Goal: Transaction & Acquisition: Purchase product/service

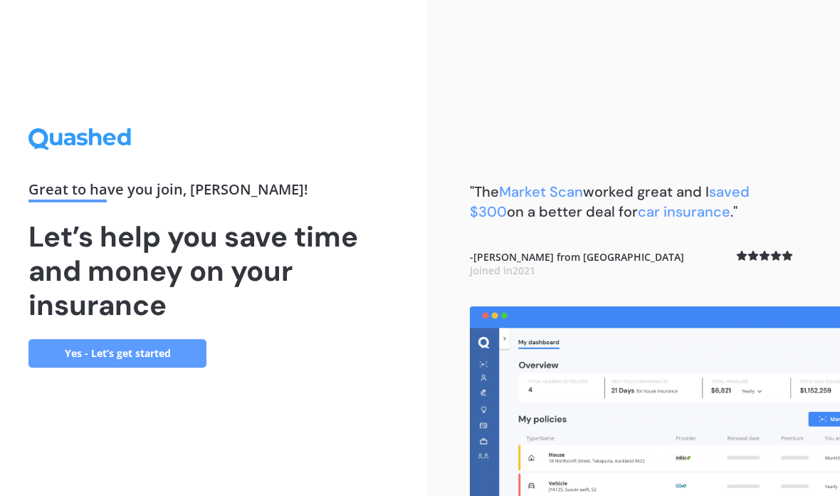
scroll to position [57, 0]
click at [123, 339] on link "Yes - Let’s get started" at bounding box center [117, 353] width 178 height 28
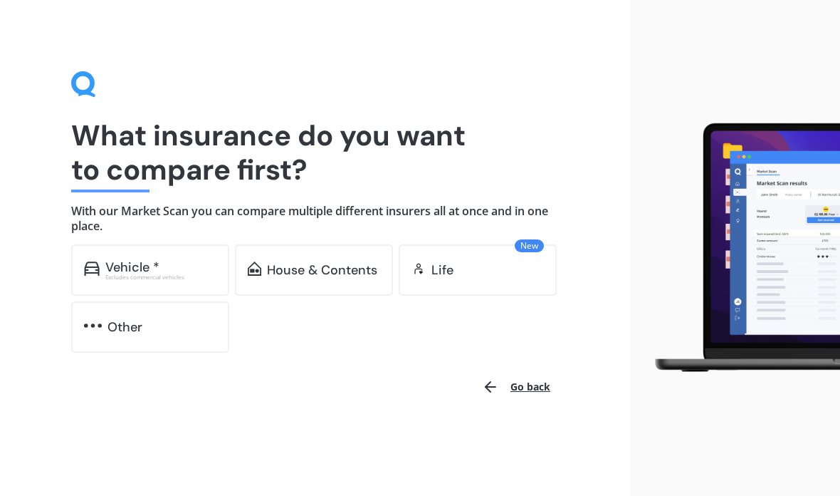
click at [105, 264] on div "Vehicle *" at bounding box center [132, 267] width 54 height 14
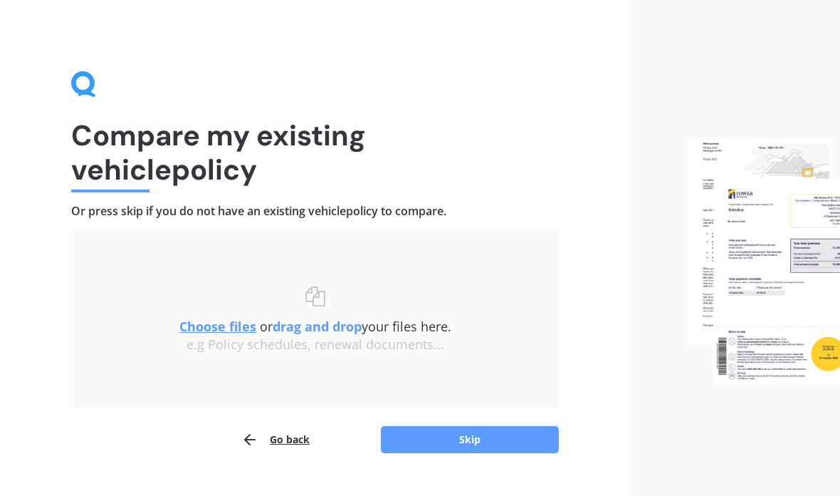
click at [526, 445] on button "Skip" at bounding box center [470, 439] width 178 height 27
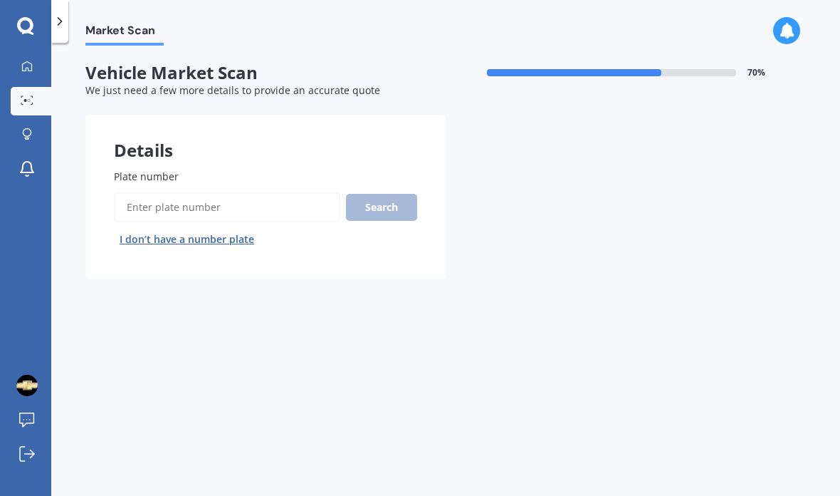
click at [134, 207] on input "Plate number" at bounding box center [227, 207] width 226 height 30
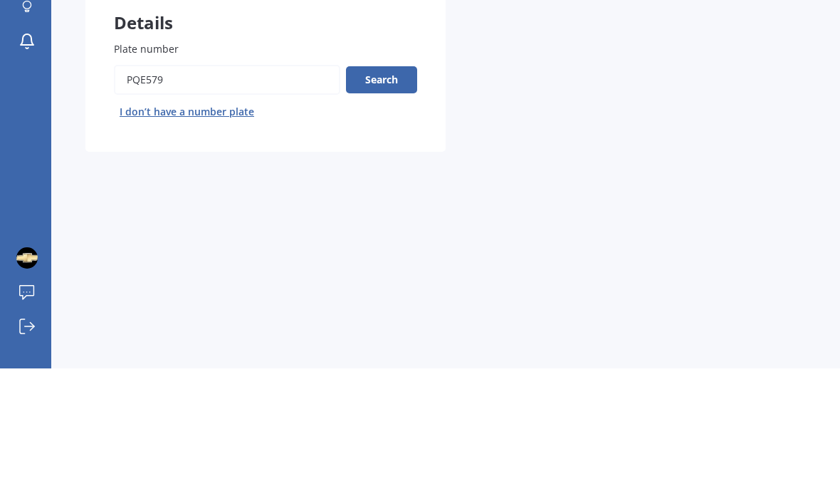
type input "Pqe579"
click at [407, 194] on button "Search" at bounding box center [381, 207] width 71 height 27
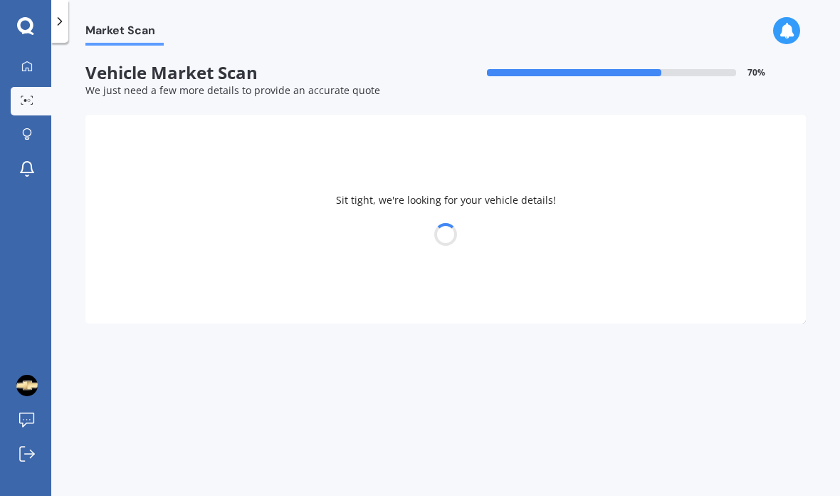
select select "BYD"
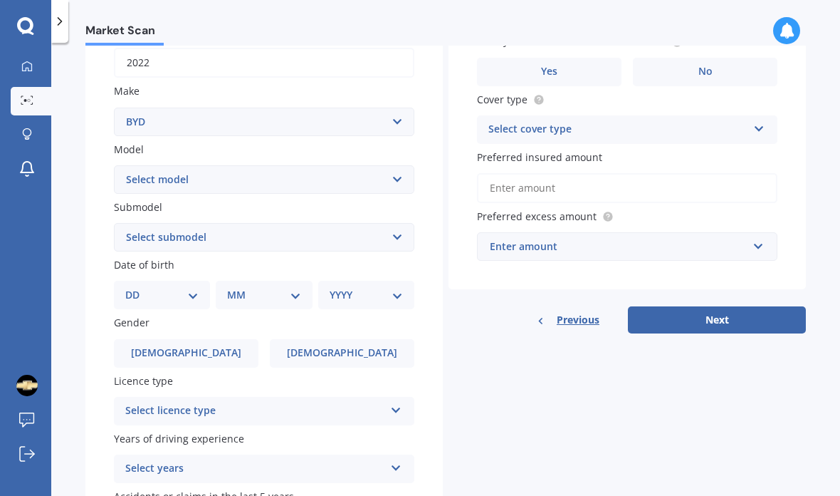
scroll to position [232, 0]
click at [396, 165] on select "Select model Atto 3 Electric Dolphin SEAL SEALION 6 SHARK 6" at bounding box center [264, 179] width 300 height 28
select select "ATTO 3 ELECTRIC"
click at [390, 223] on select "Select submodel Extended Range 60KW" at bounding box center [264, 237] width 300 height 28
select select "EXTENDED RANGE 60KW"
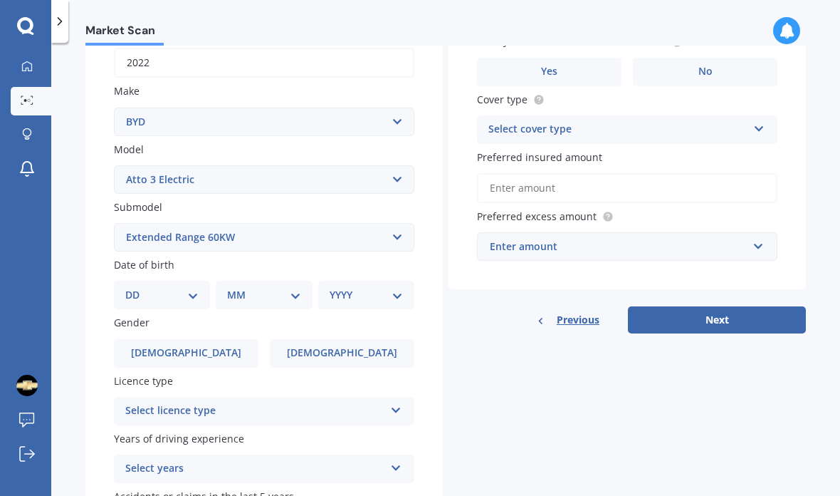
click at [194, 287] on select "DD 01 02 03 04 05 06 07 08 09 10 11 12 13 14 15 16 17 18 19 20 21 22 23 24 25 2…" at bounding box center [161, 295] width 73 height 16
select select "05"
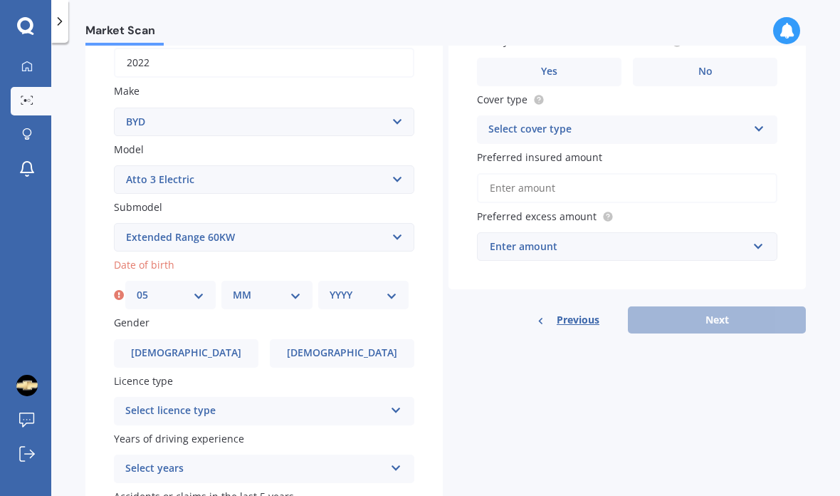
click at [258, 287] on select "MM 01 02 03 04 05 06 07 08 09 10 11 12" at bounding box center [267, 295] width 68 height 16
select select "06"
click at [368, 287] on select "YYYY 2025 2024 2023 2022 2021 2020 2019 2018 2017 2016 2015 2014 2013 2012 2011…" at bounding box center [364, 295] width 68 height 16
select select "1972"
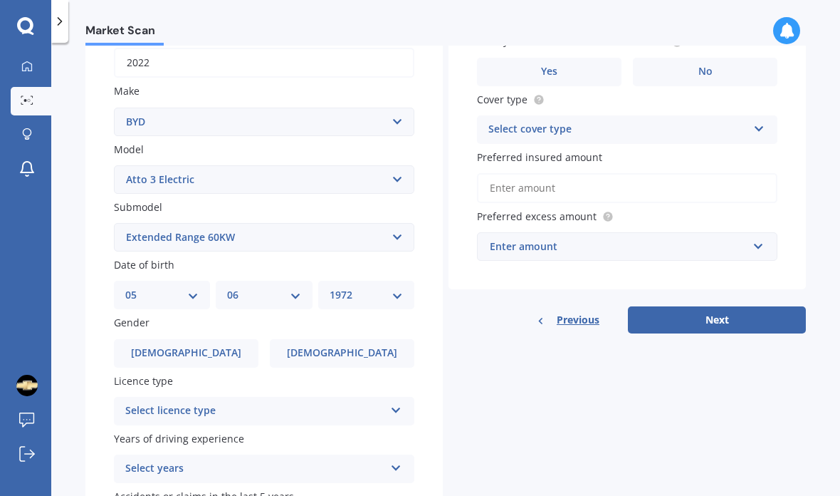
click at [150, 339] on label "[DEMOGRAPHIC_DATA]" at bounding box center [186, 353] width 145 height 28
click at [0, 0] on input "[DEMOGRAPHIC_DATA]" at bounding box center [0, 0] width 0 height 0
click at [459, 333] on div "Details Plate number Search I don’t have a number plate Year [DATE] Make Select…" at bounding box center [445, 226] width 721 height 687
click at [401, 402] on icon at bounding box center [396, 407] width 12 height 10
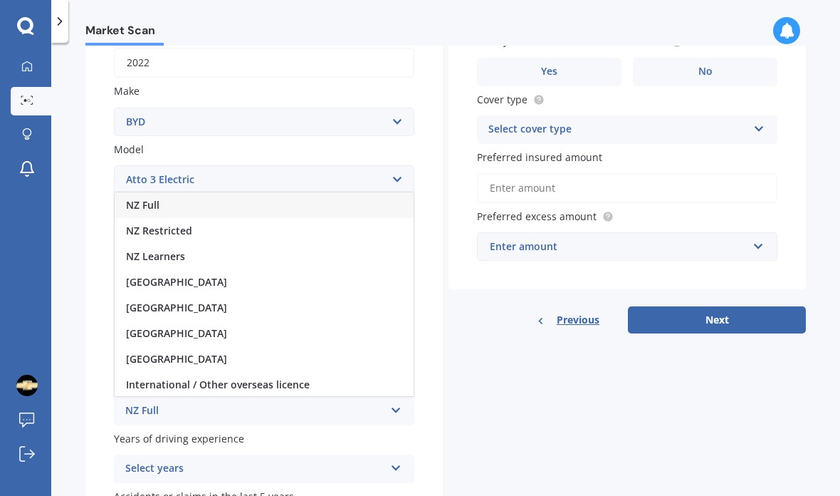
click at [317, 192] on div "NZ Full" at bounding box center [264, 205] width 299 height 26
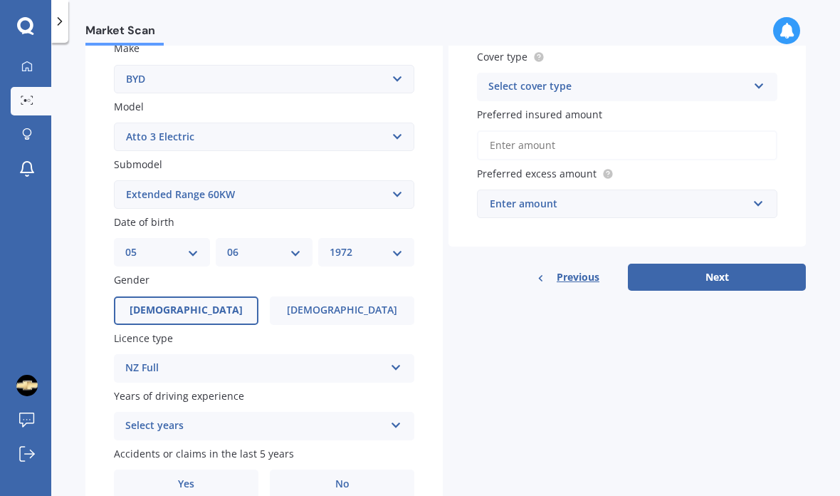
scroll to position [273, 0]
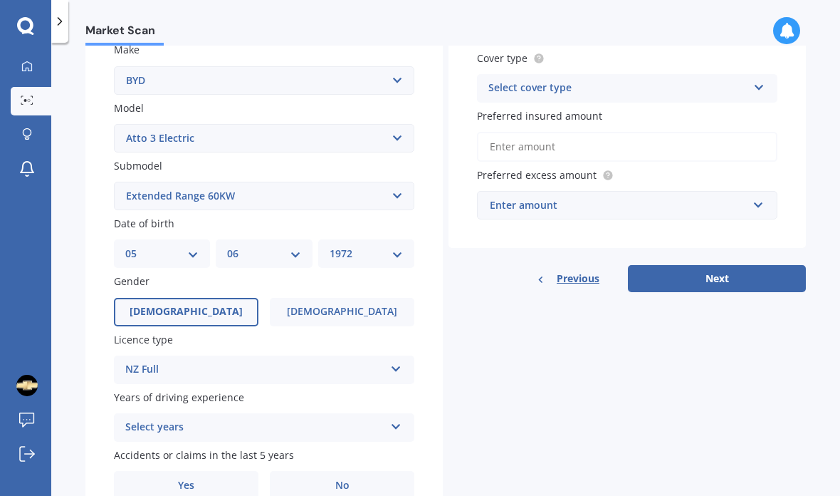
click at [422, 393] on div "Plate number Search I don’t have a number plate Year [DATE] Make Select make AC…" at bounding box center [263, 198] width 357 height 662
click at [396, 419] on icon at bounding box center [396, 424] width 12 height 10
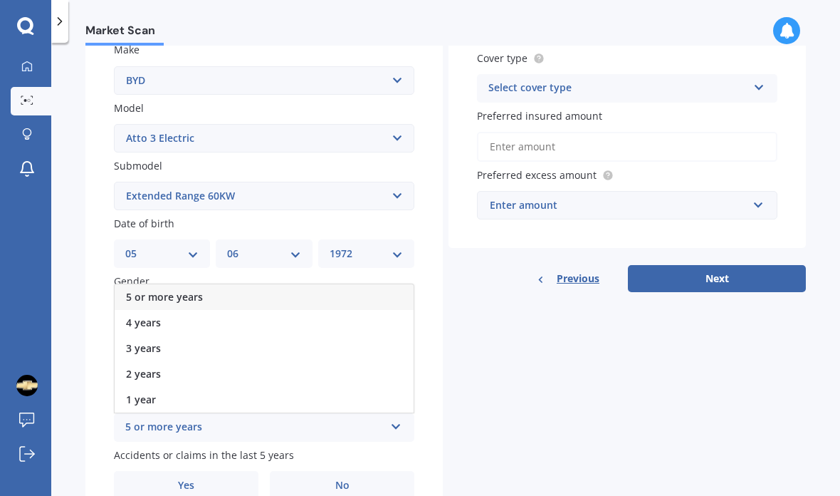
click at [392, 284] on div "5 or more years" at bounding box center [264, 297] width 299 height 26
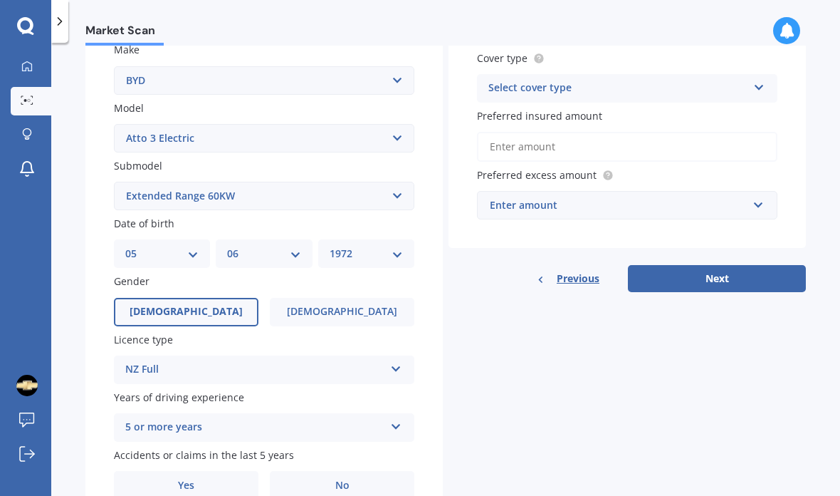
click at [379, 471] on label "No" at bounding box center [342, 485] width 145 height 28
click at [0, 0] on input "No" at bounding box center [0, 0] width 0 height 0
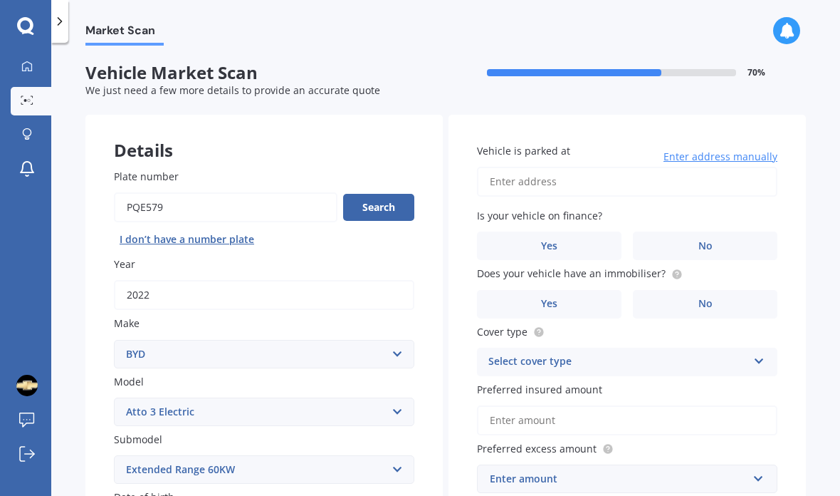
scroll to position [0, 0]
click at [679, 167] on input "Vehicle is parked at" at bounding box center [627, 182] width 300 height 30
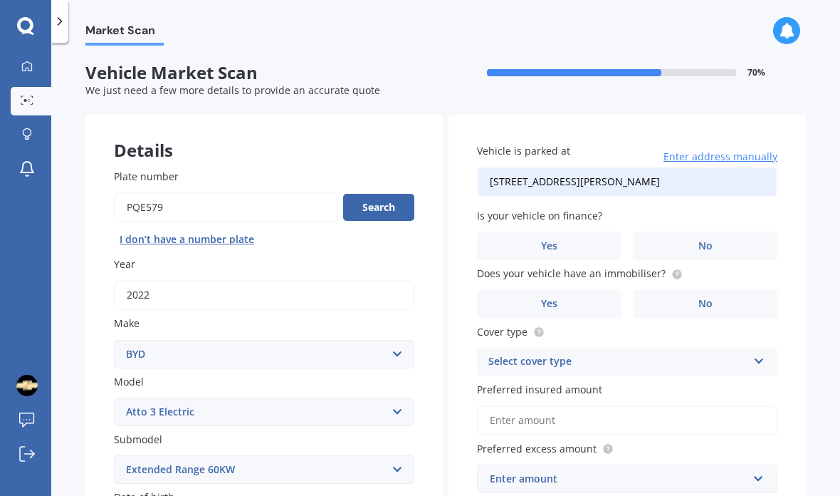
type input "[STREET_ADDRESS][PERSON_NAME]"
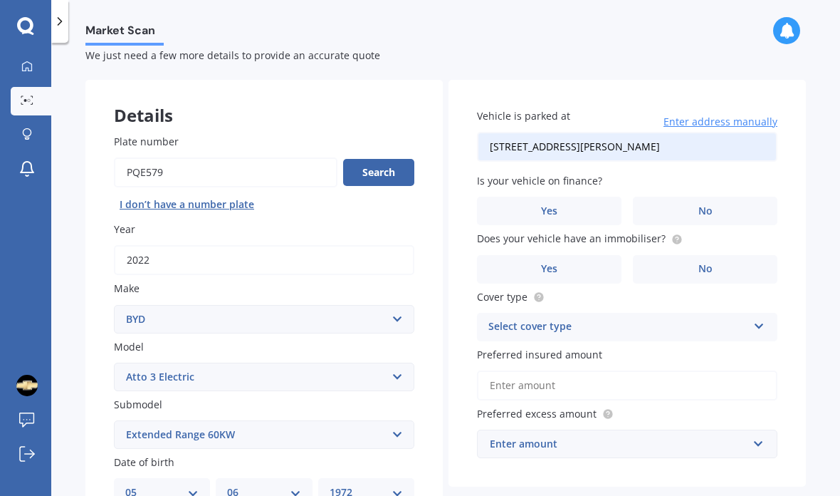
scroll to position [48, 0]
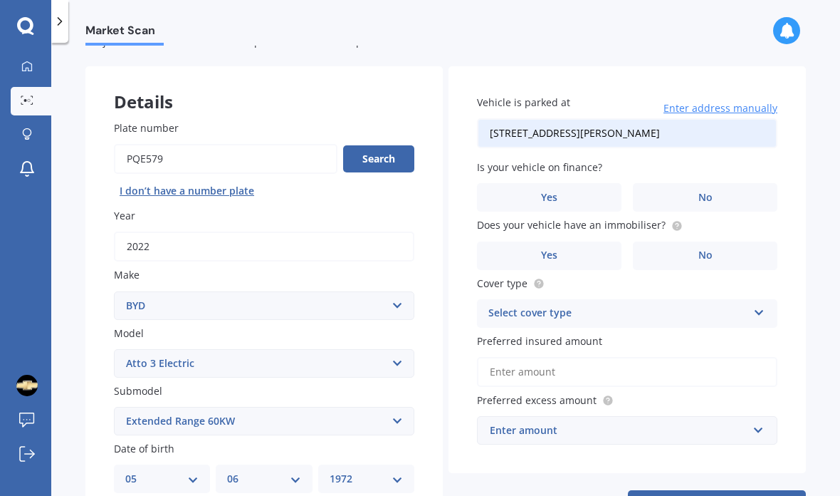
click at [717, 183] on label "No" at bounding box center [705, 197] width 145 height 28
click at [0, 0] on input "No" at bounding box center [0, 0] width 0 height 0
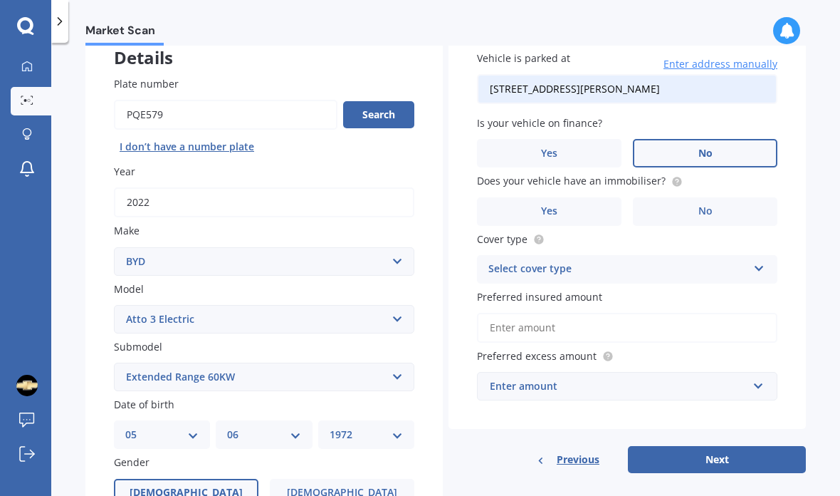
scroll to position [96, 0]
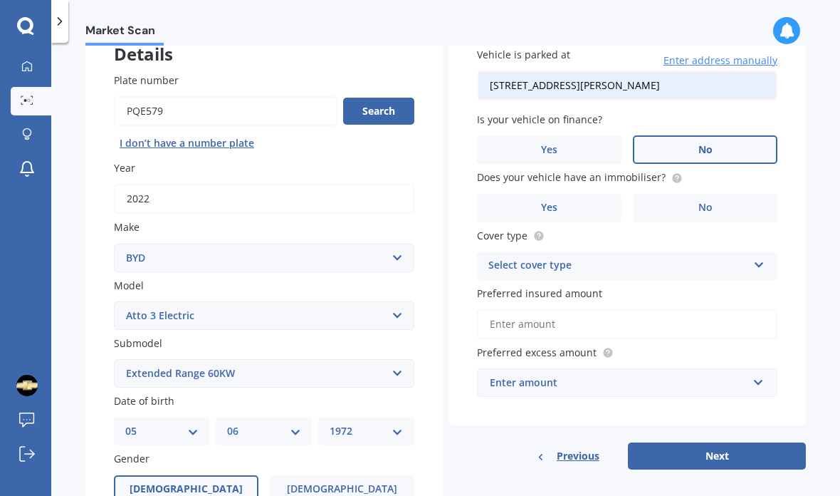
click at [606, 194] on label "Yes" at bounding box center [549, 208] width 145 height 28
click at [0, 0] on input "Yes" at bounding box center [0, 0] width 0 height 0
click at [660, 257] on div "Select cover type" at bounding box center [617, 265] width 259 height 17
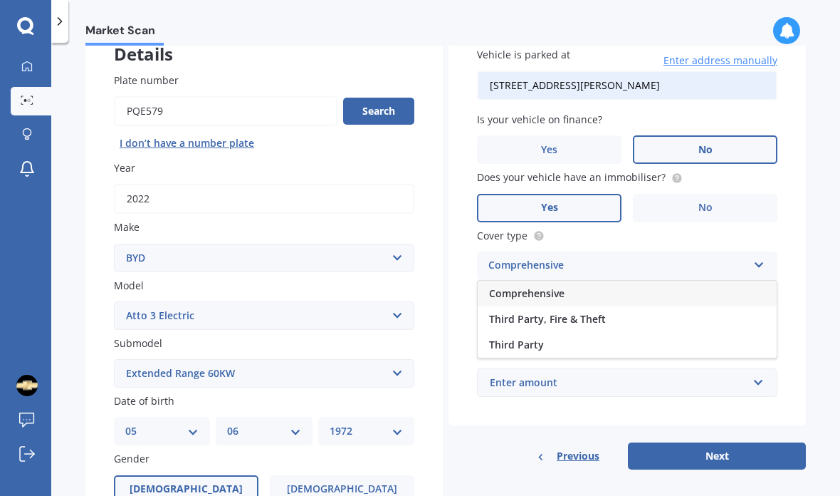
click at [649, 281] on div "Comprehensive" at bounding box center [627, 294] width 299 height 26
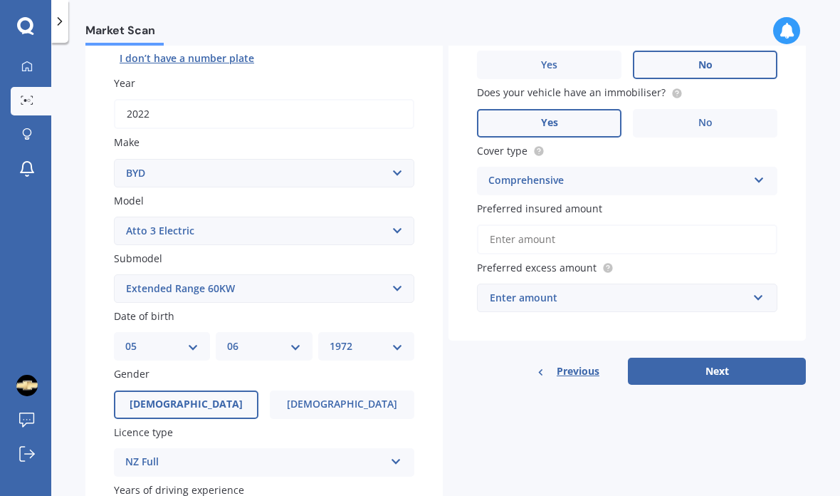
scroll to position [182, 0]
click at [679, 224] on input "Preferred insured amount" at bounding box center [627, 239] width 300 height 30
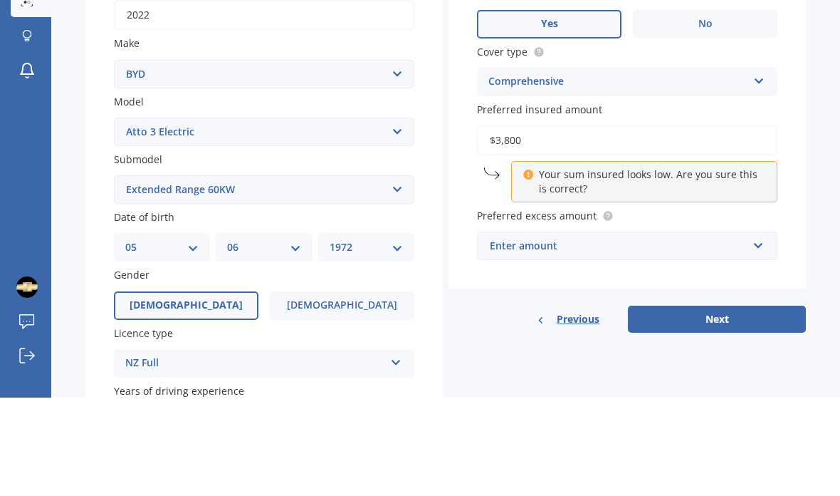
type input "$38,000"
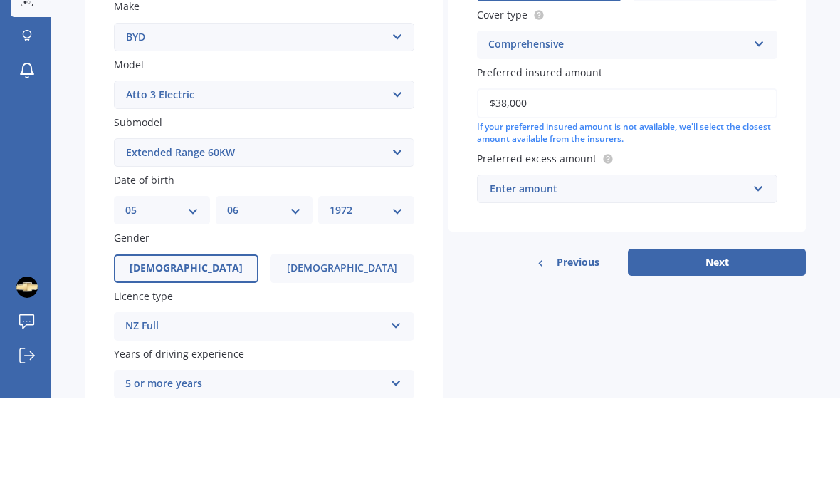
scroll to position [221, 0]
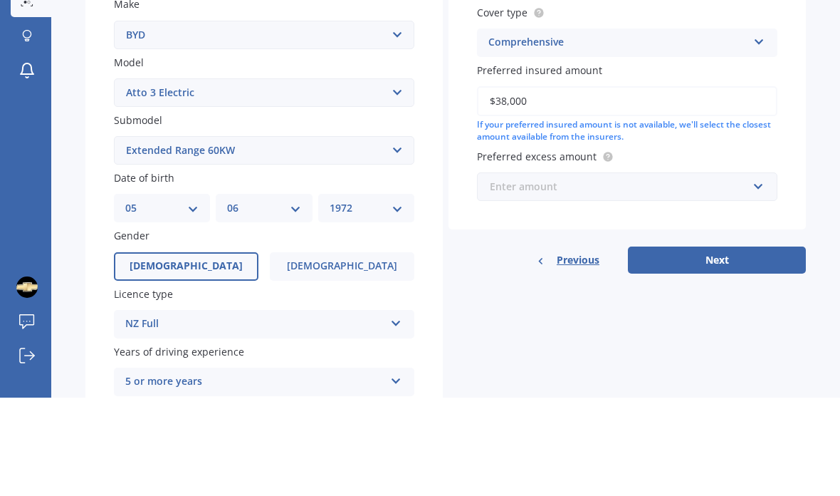
click at [748, 271] on input "text" at bounding box center [623, 284] width 288 height 27
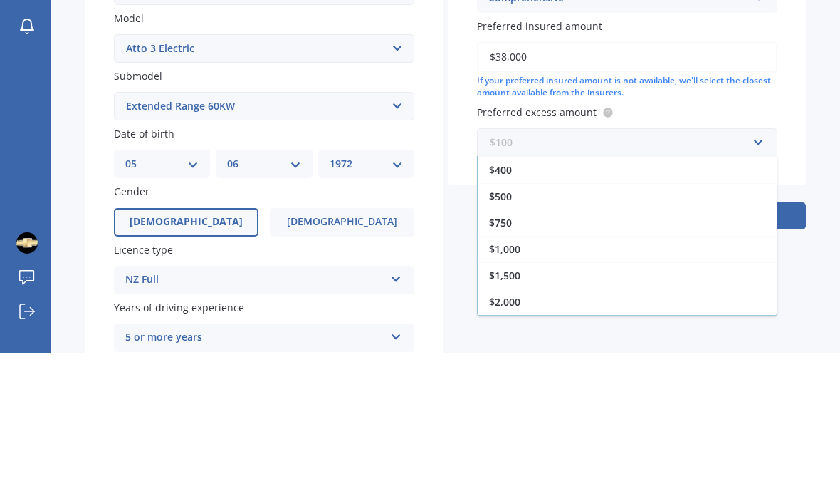
scroll to position [26, 0]
click at [718, 325] on div "$500" at bounding box center [627, 338] width 299 height 26
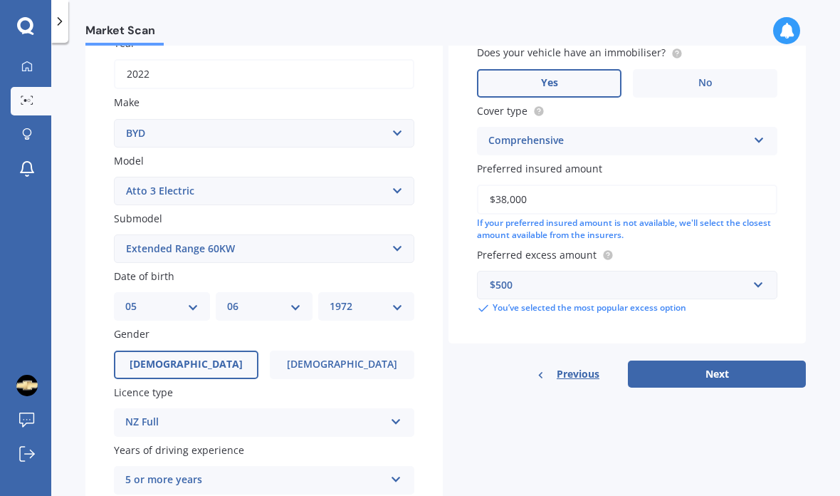
click at [738, 360] on button "Next" at bounding box center [717, 373] width 178 height 27
select select "05"
select select "06"
select select "1972"
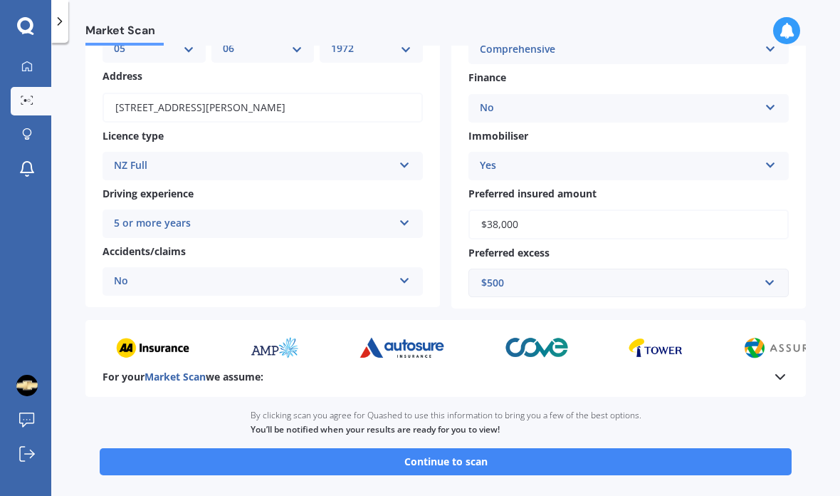
scroll to position [57, 0]
click at [713, 448] on button "Continue to scan" at bounding box center [446, 461] width 692 height 27
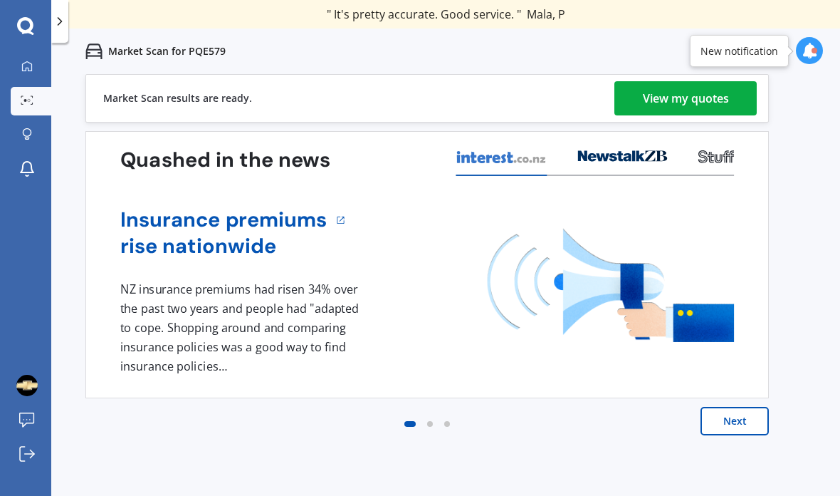
click at [724, 101] on div "View my quotes" at bounding box center [686, 98] width 86 height 34
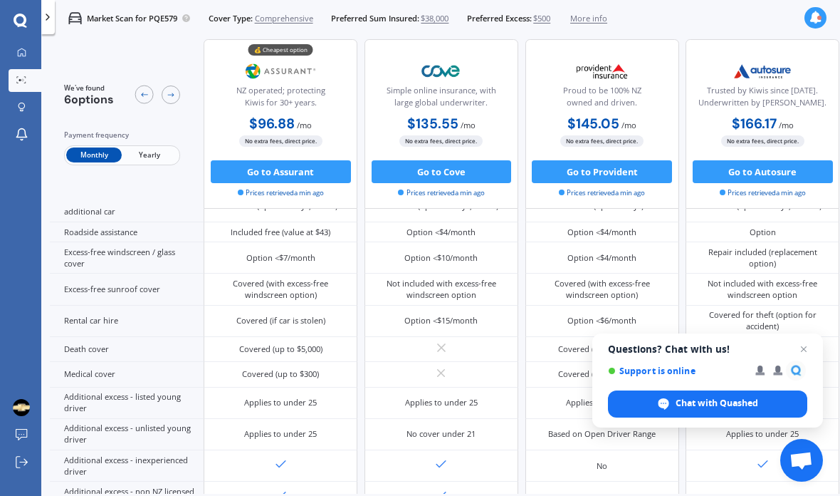
click at [288, 263] on div "Option <$7/month" at bounding box center [280, 257] width 69 height 11
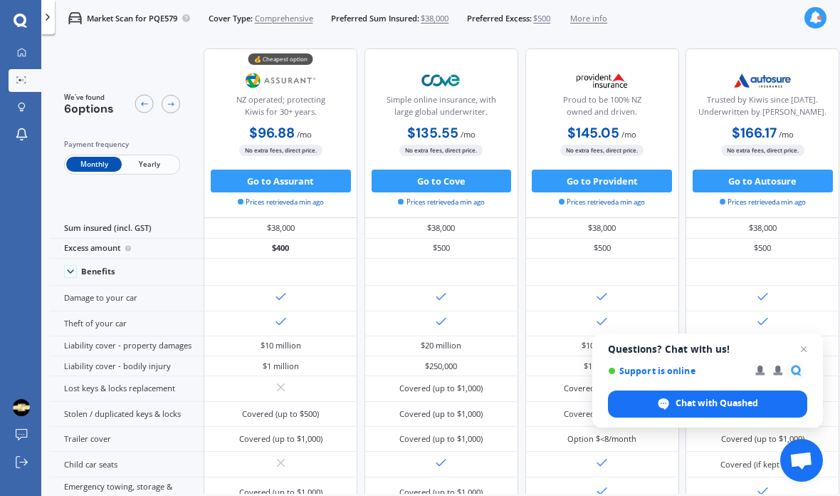
click at [811, 340] on span "Questions? Chat with us! Support is online Chat with Quashed" at bounding box center [707, 380] width 231 height 94
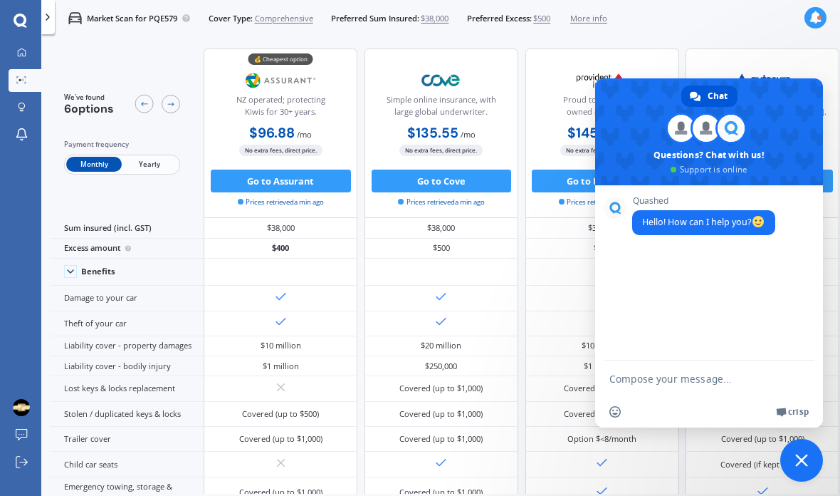
click at [815, 470] on span "Close chat" at bounding box center [801, 460] width 43 height 43
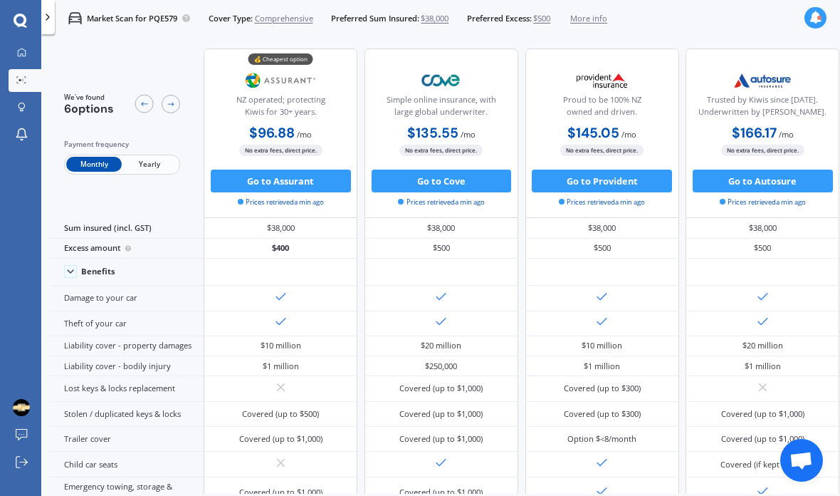
click at [41, 24] on div at bounding box center [48, 17] width 14 height 34
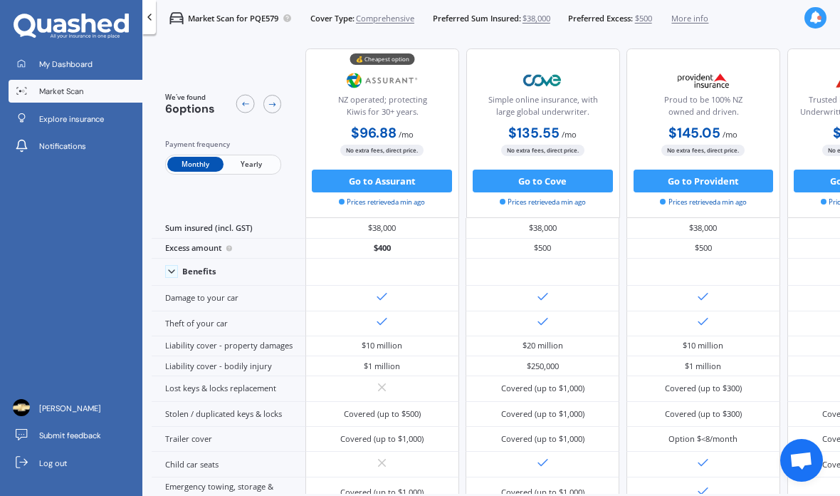
click at [121, 99] on link "Market Scan" at bounding box center [76, 91] width 134 height 23
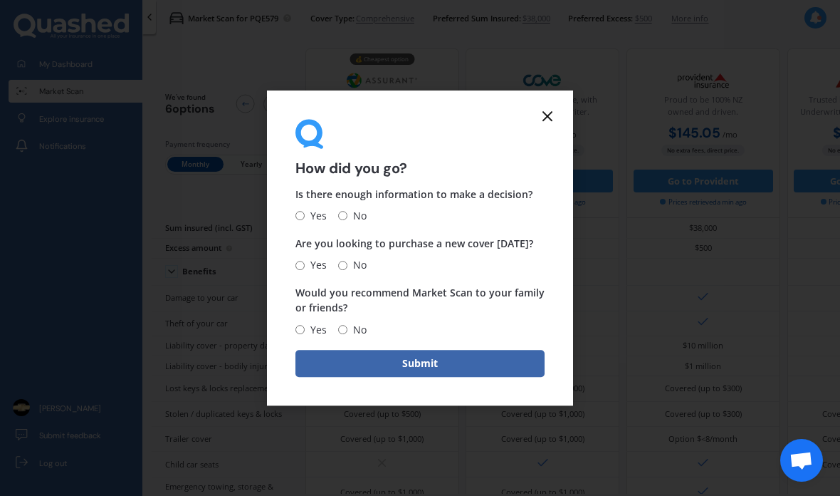
click at [555, 112] on icon at bounding box center [547, 116] width 17 height 17
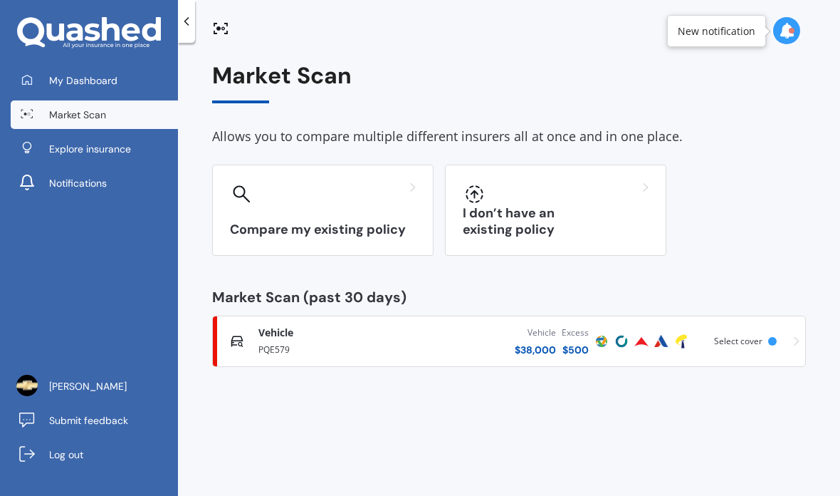
click at [559, 197] on div at bounding box center [556, 193] width 186 height 23
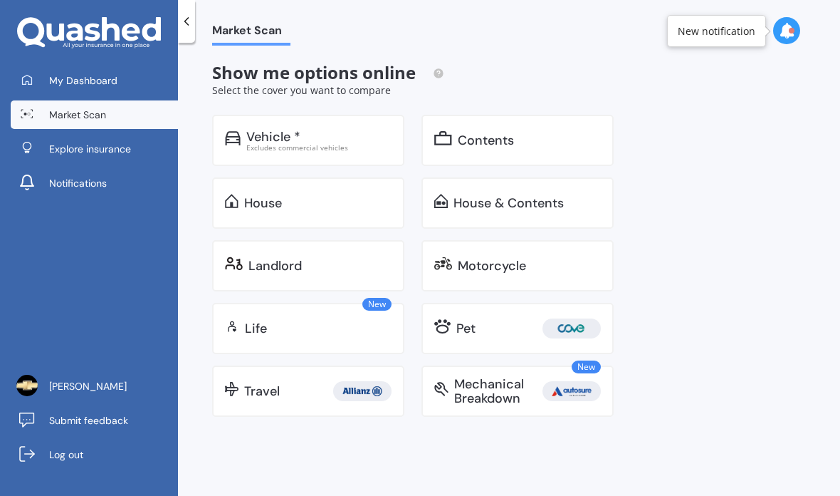
click at [358, 138] on div "Vehicle *" at bounding box center [318, 137] width 145 height 14
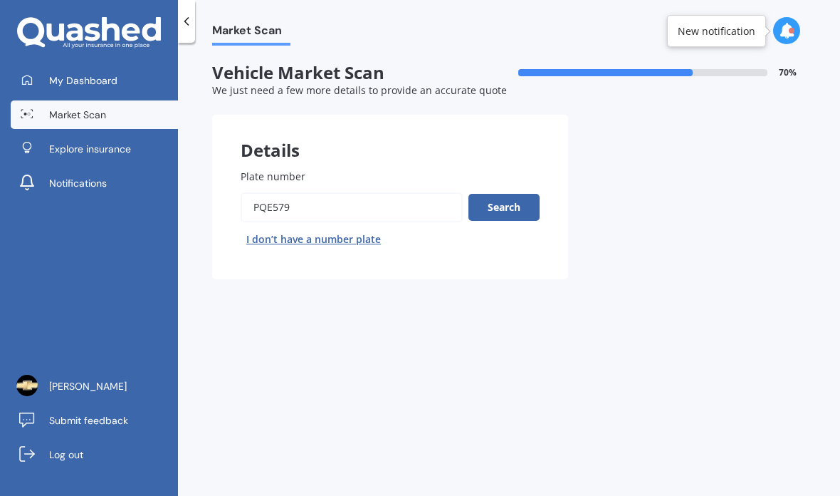
click at [391, 197] on input "Plate number" at bounding box center [352, 207] width 222 height 30
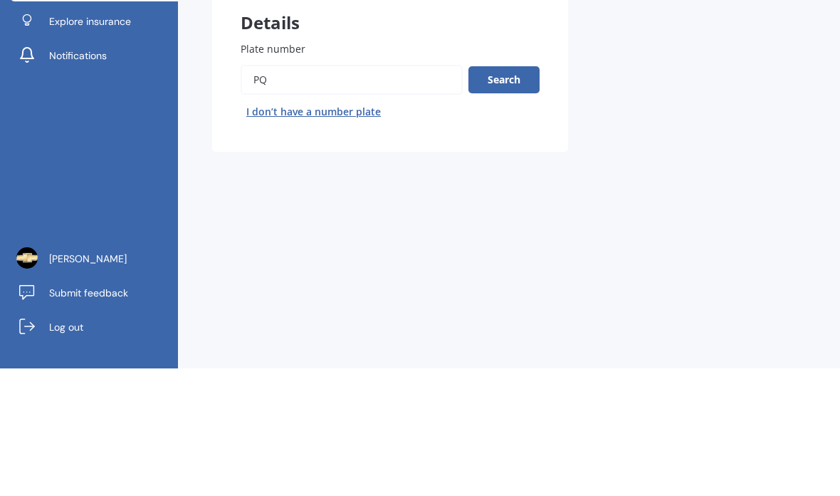
type input "P"
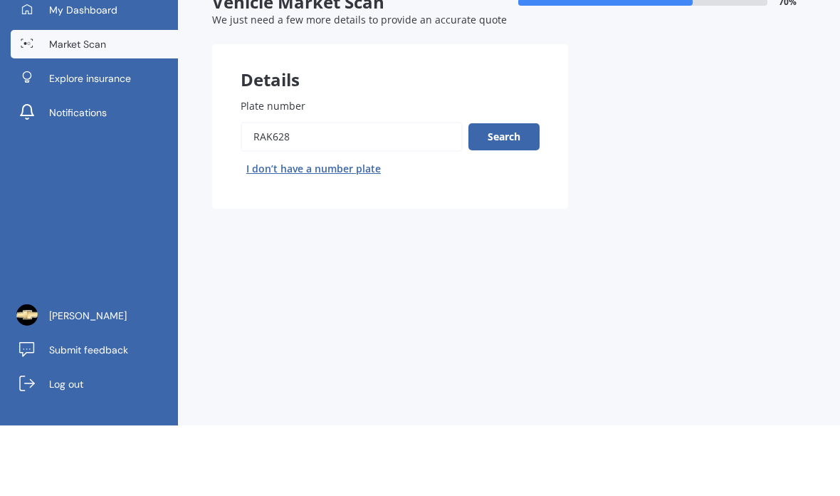
type input "Rak628"
click at [529, 194] on button "Search" at bounding box center [504, 207] width 71 height 27
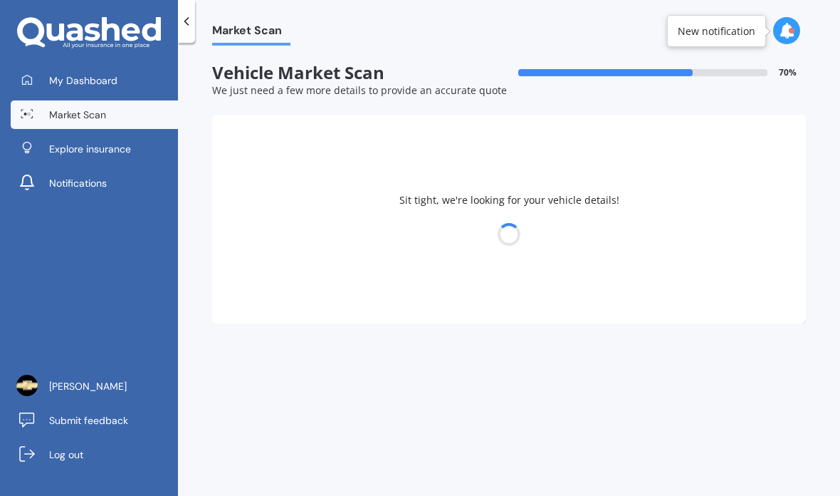
select select "TOYOTA"
select select "COROLLA"
select select "05"
select select "06"
select select "1972"
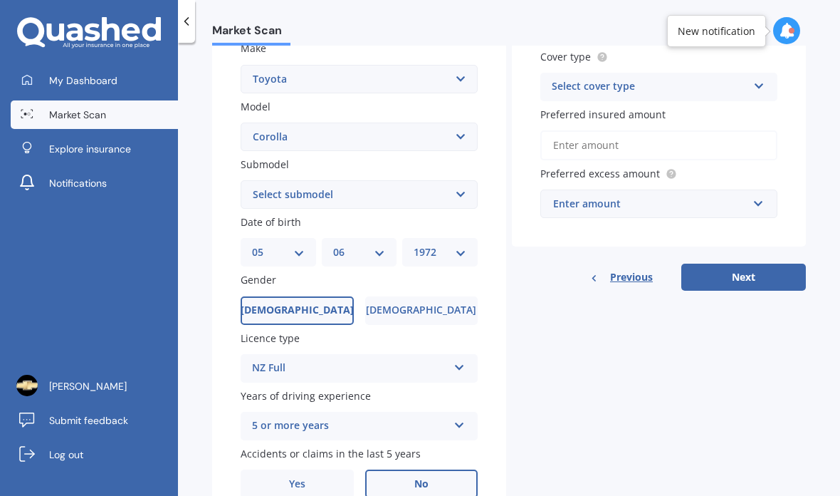
scroll to position [273, 0]
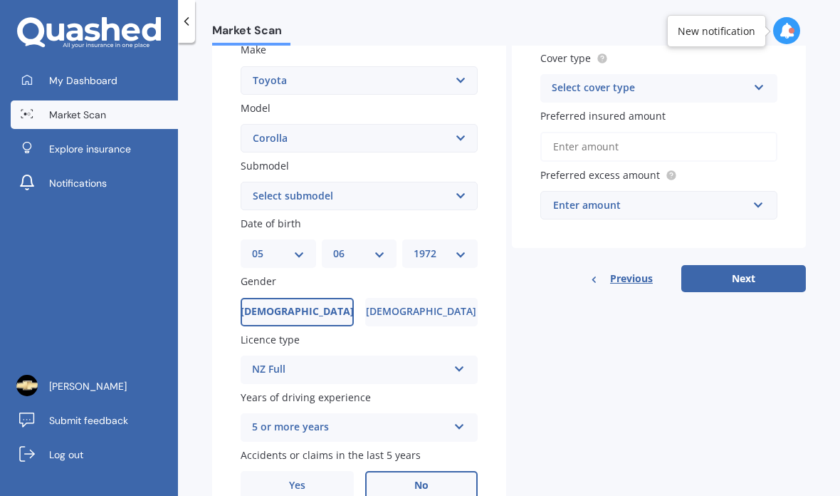
click at [462, 182] on select "Select submodel (All other) Axio Diesel [PERSON_NAME] 2WD [PERSON_NAME] 4WD FXG…" at bounding box center [359, 196] width 237 height 28
select select "HYBRID"
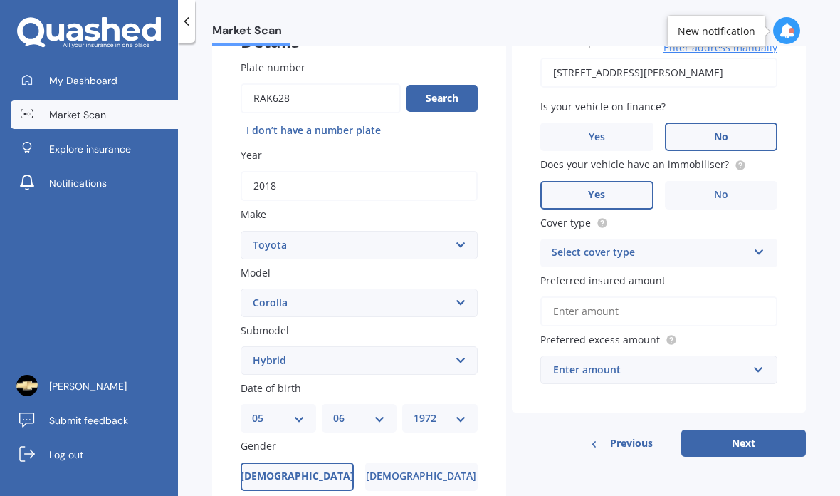
scroll to position [109, 0]
click at [762, 356] on input "text" at bounding box center [654, 369] width 224 height 27
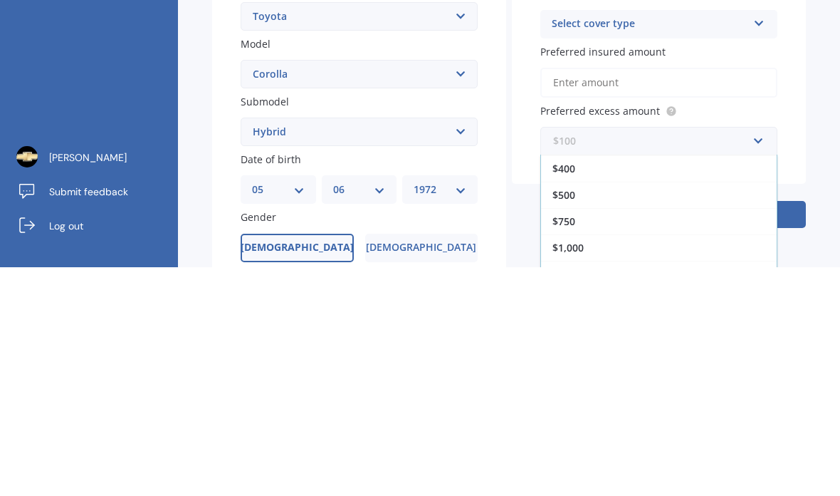
scroll to position [26, 0]
click at [647, 410] on div "$500" at bounding box center [659, 423] width 236 height 26
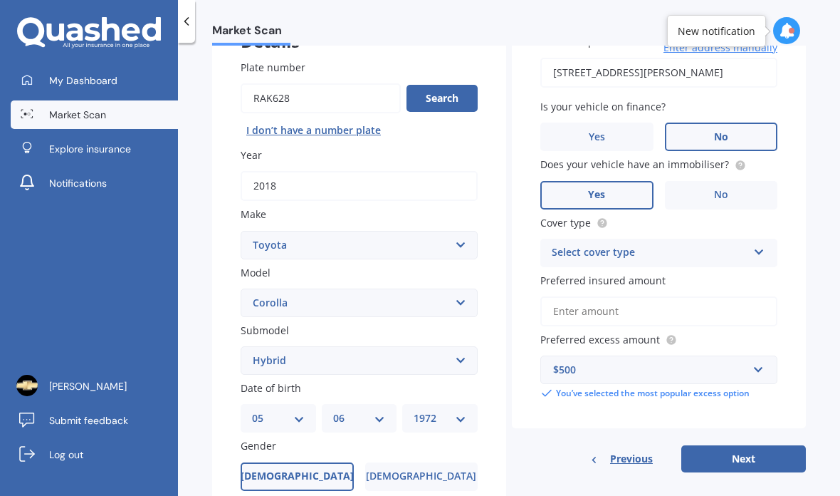
click at [728, 296] on input "Preferred insured amount" at bounding box center [658, 311] width 237 height 30
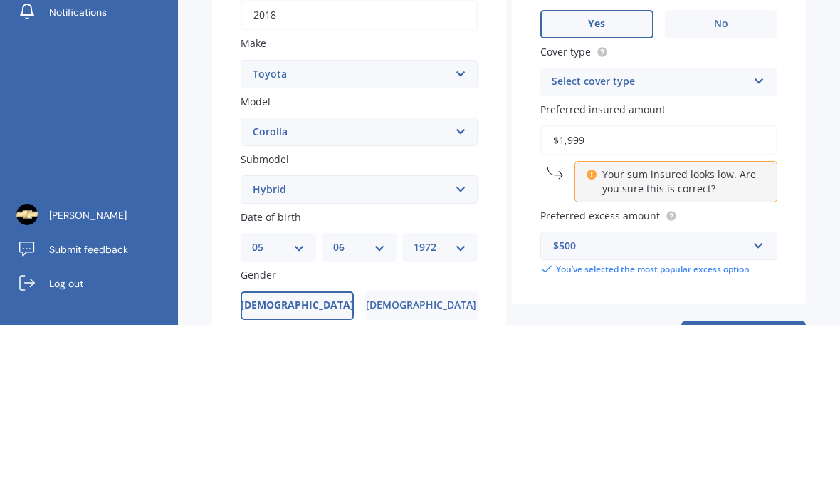
type input "$19,995"
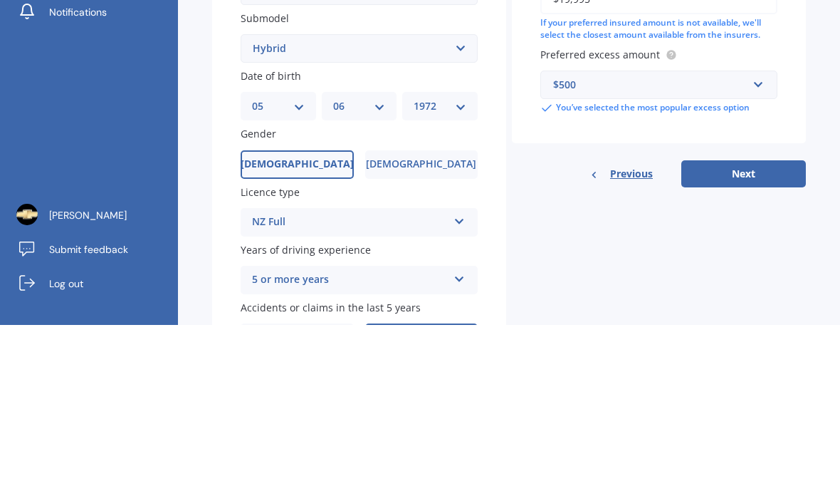
scroll to position [251, 0]
click at [753, 330] on button "Next" at bounding box center [743, 343] width 125 height 27
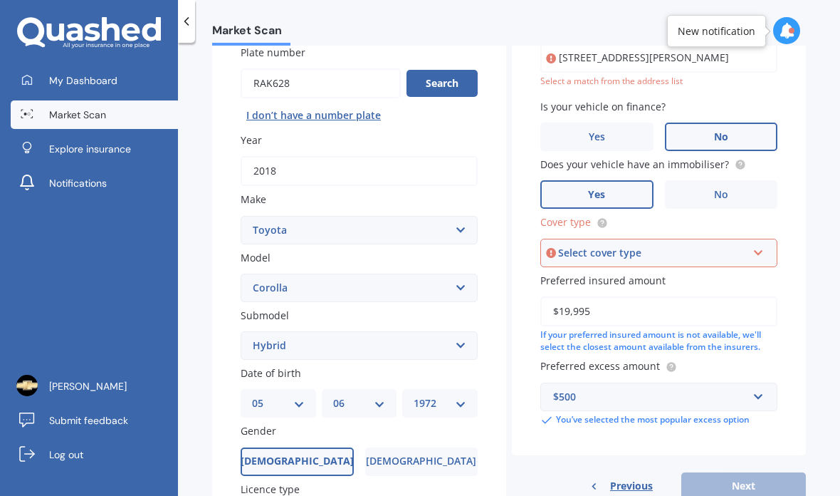
scroll to position [46, 0]
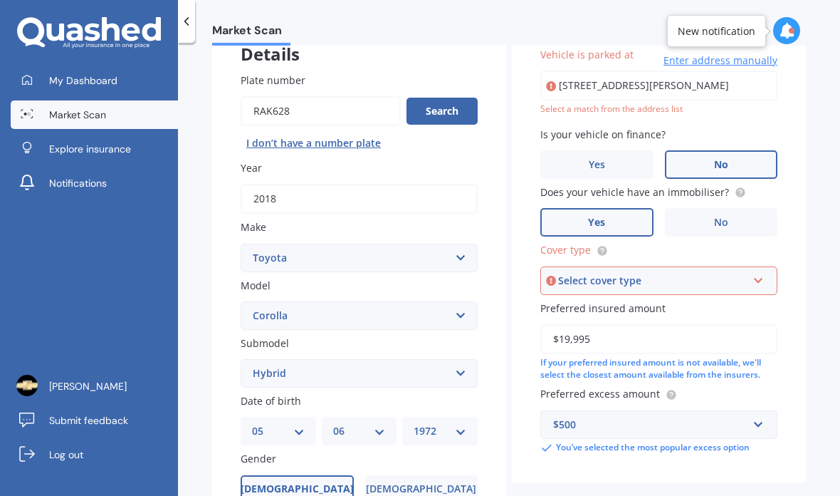
type input "[STREET_ADDRESS][PERSON_NAME]"
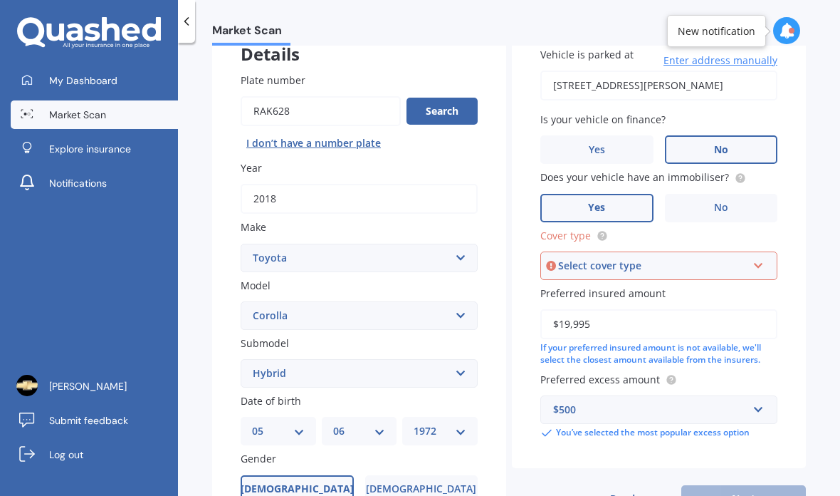
click at [620, 135] on label "Yes" at bounding box center [596, 149] width 113 height 28
click at [0, 0] on input "Yes" at bounding box center [0, 0] width 0 height 0
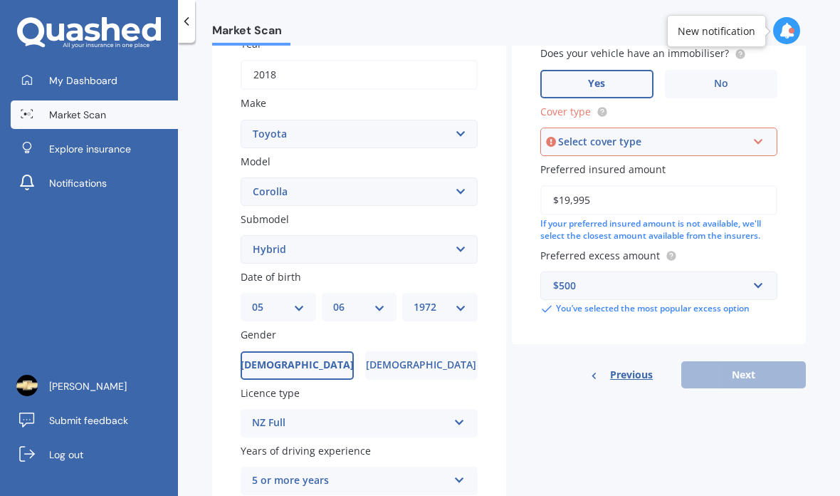
scroll to position [220, 0]
click at [746, 134] on div "Select cover type" at bounding box center [652, 142] width 189 height 16
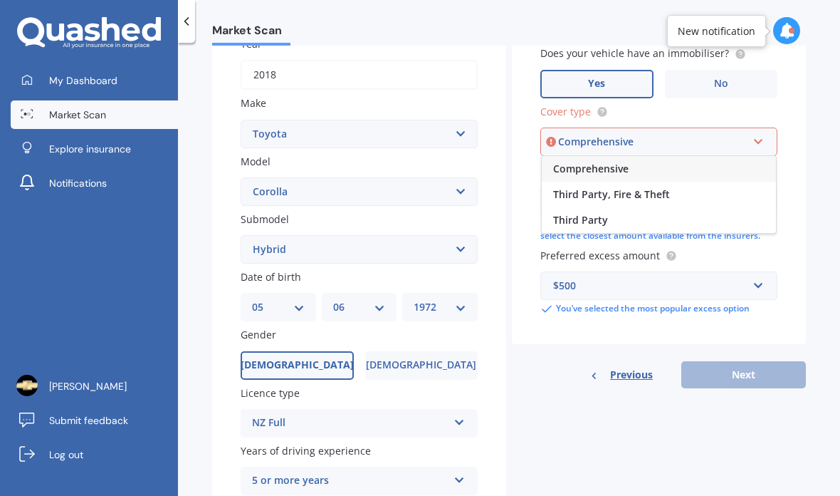
click at [722, 156] on div "Comprehensive" at bounding box center [659, 169] width 234 height 26
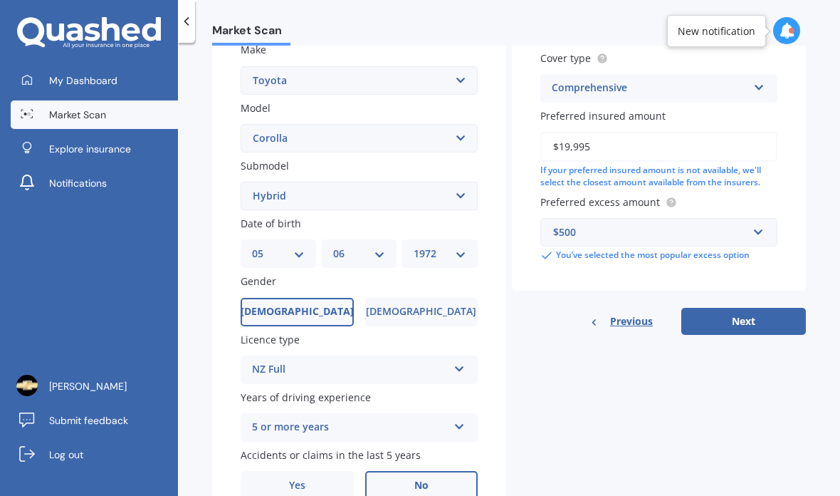
click at [750, 308] on button "Next" at bounding box center [743, 321] width 125 height 27
select select "05"
select select "06"
select select "1972"
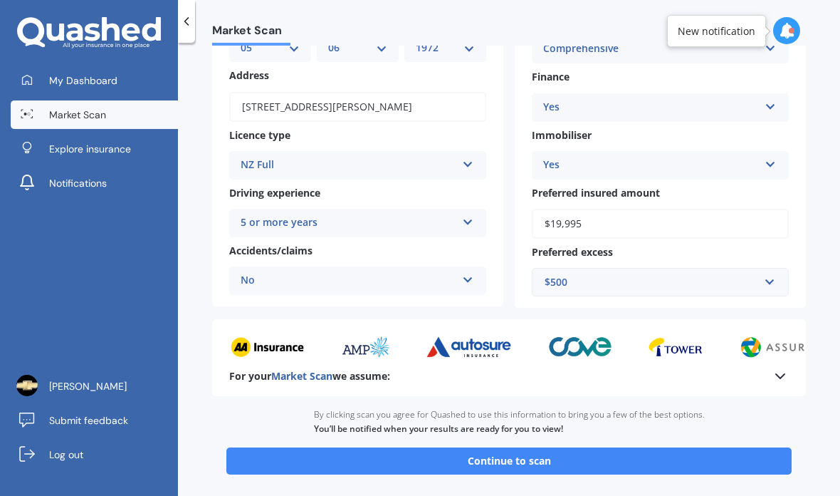
scroll to position [173, 0]
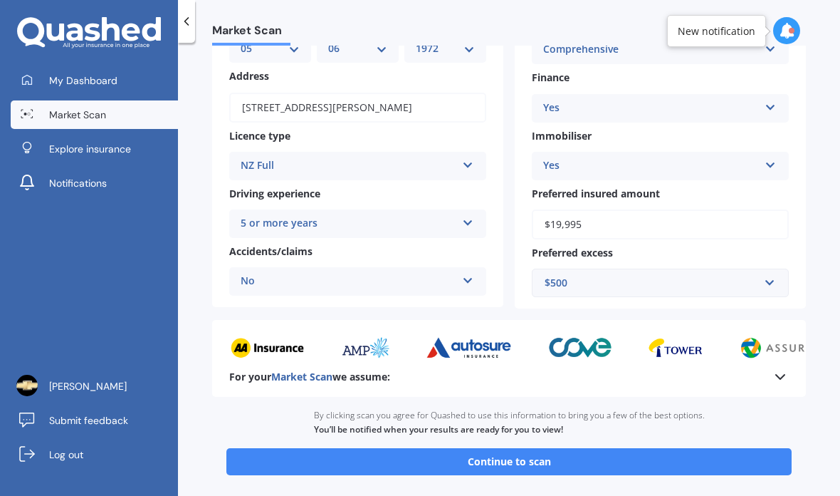
click at [791, 448] on button "Continue to scan" at bounding box center [508, 461] width 565 height 27
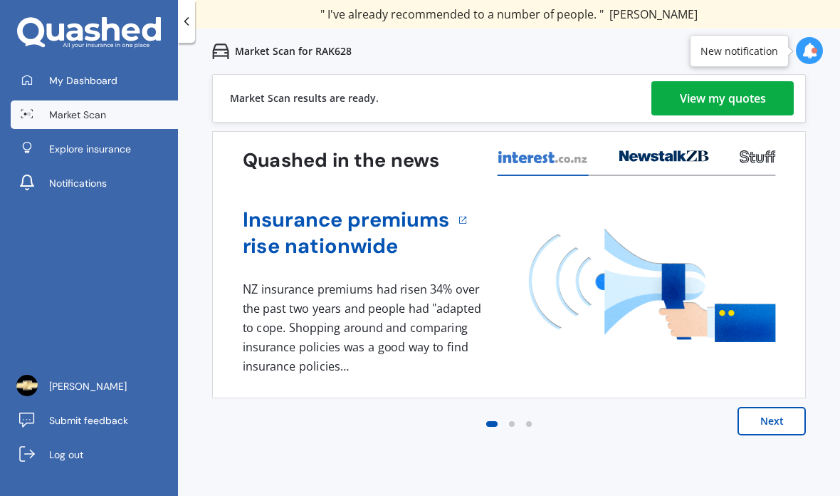
click at [742, 103] on div "View my quotes" at bounding box center [723, 98] width 86 height 34
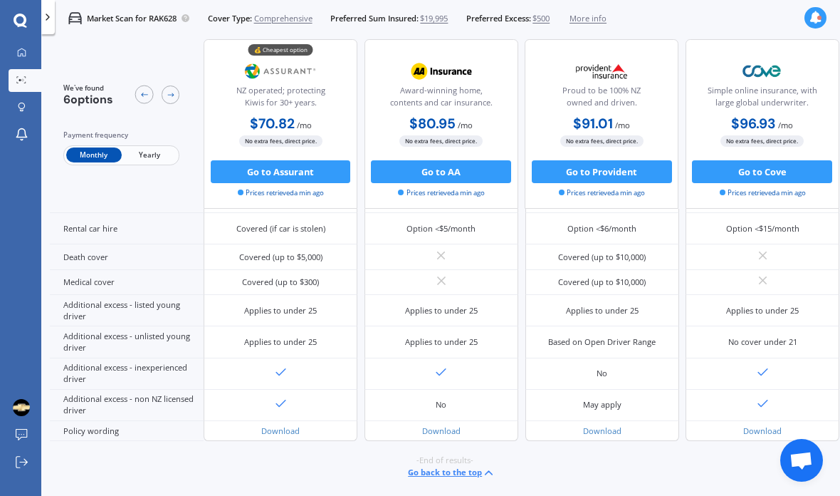
scroll to position [676, 0]
click at [321, 182] on div "Option <$7/month" at bounding box center [281, 165] width 154 height 31
click at [298, 171] on div "Option <$7/month" at bounding box center [280, 165] width 69 height 11
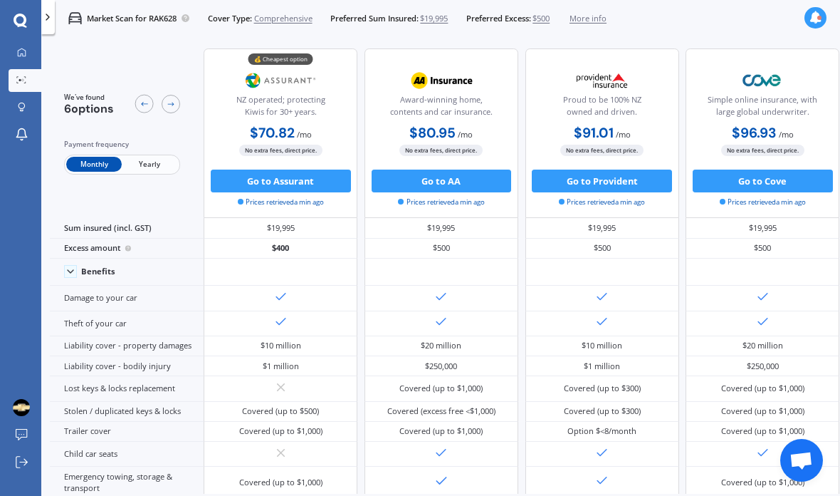
scroll to position [0, 0]
click at [340, 179] on button "Go to Assurant" at bounding box center [281, 180] width 140 height 23
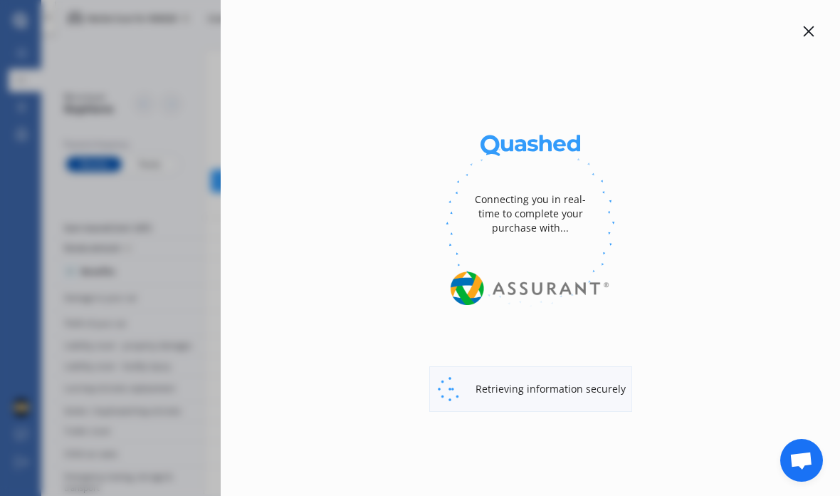
select select "full"
select select "0"
select select "Pukekohe / [PERSON_NAME]"
select select "TOYOTA"
select select "COROLLA"
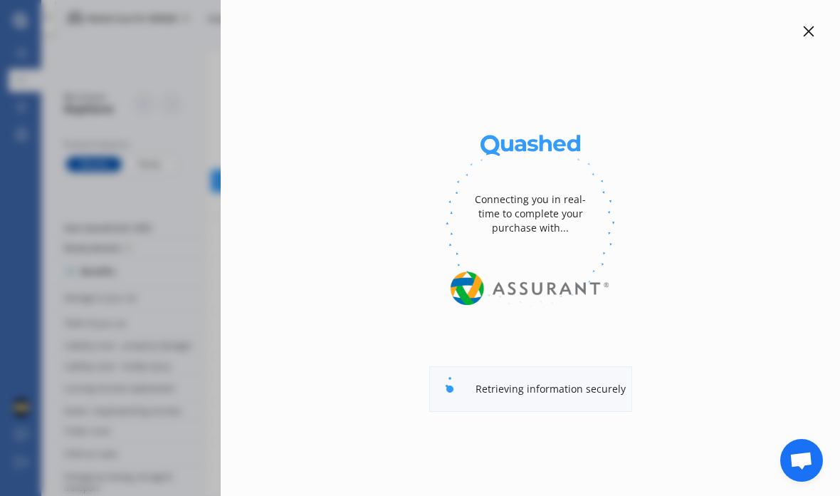
select select "HYBRID"
select select "Monthly"
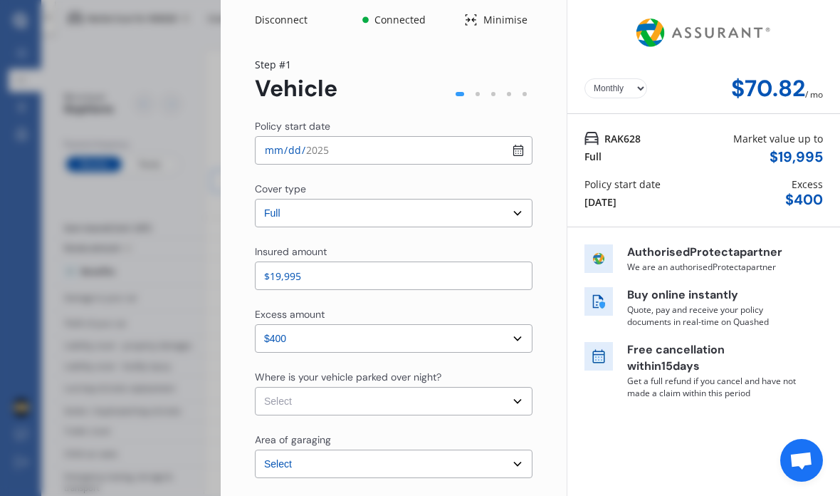
click at [311, 413] on select "Select In a garage On own property On street or road" at bounding box center [394, 401] width 278 height 28
select select "On own property"
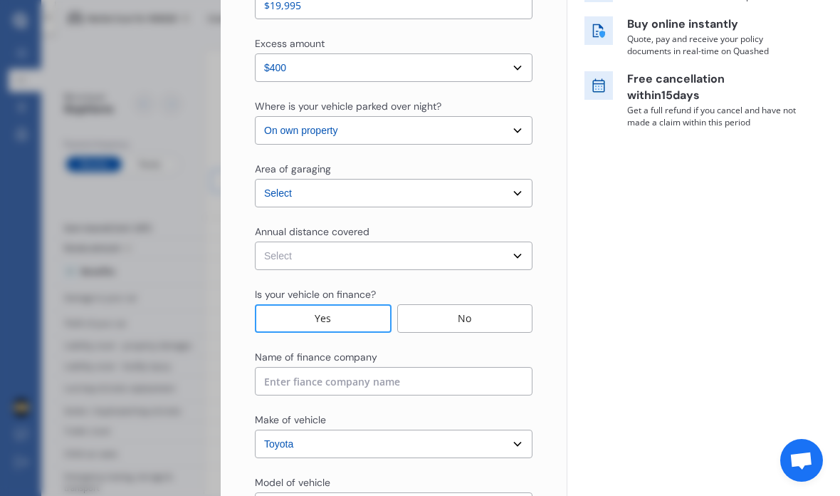
scroll to position [271, 0]
click at [278, 256] on select "Select Low (less than 15,000km per year) Average (15,000-30,000km per year) Hig…" at bounding box center [394, 255] width 278 height 28
click at [272, 267] on select "Select Low (less than 15,000km per year) Average (15,000-30,000km per year) Hig…" at bounding box center [394, 255] width 278 height 28
select select "20000"
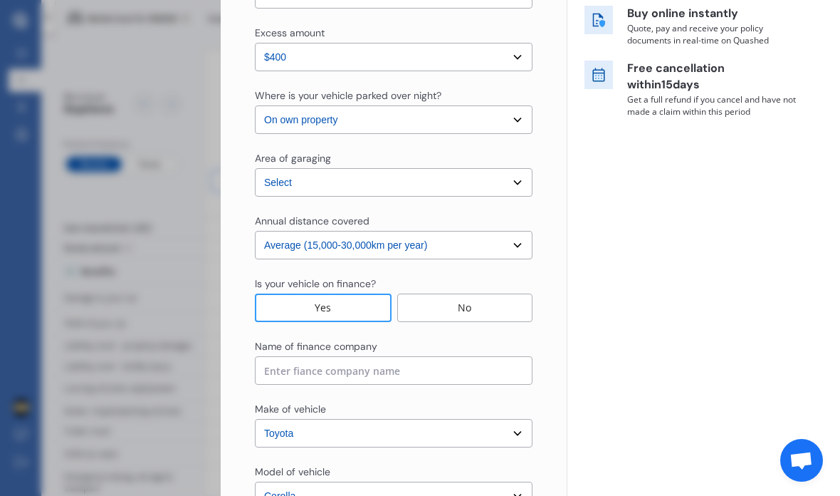
scroll to position [282, 0]
click at [350, 306] on div "Yes" at bounding box center [323, 307] width 137 height 28
click at [432, 383] on input at bounding box center [394, 369] width 278 height 28
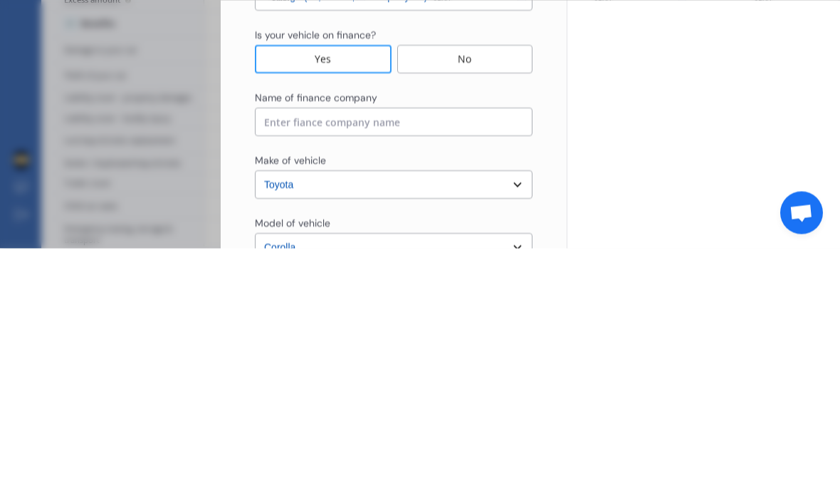
type input "H"
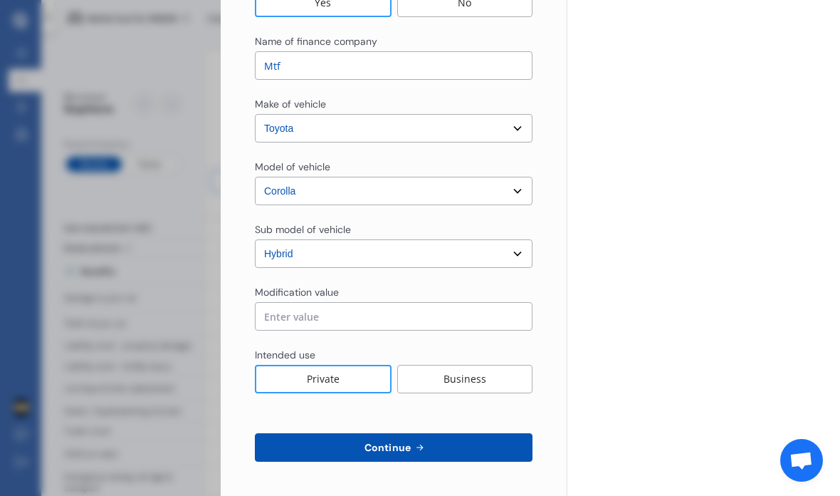
scroll to position [586, 0]
type input "Mtf"
click at [358, 365] on div "Private" at bounding box center [323, 379] width 137 height 28
click at [501, 433] on button "Continue" at bounding box center [394, 447] width 278 height 28
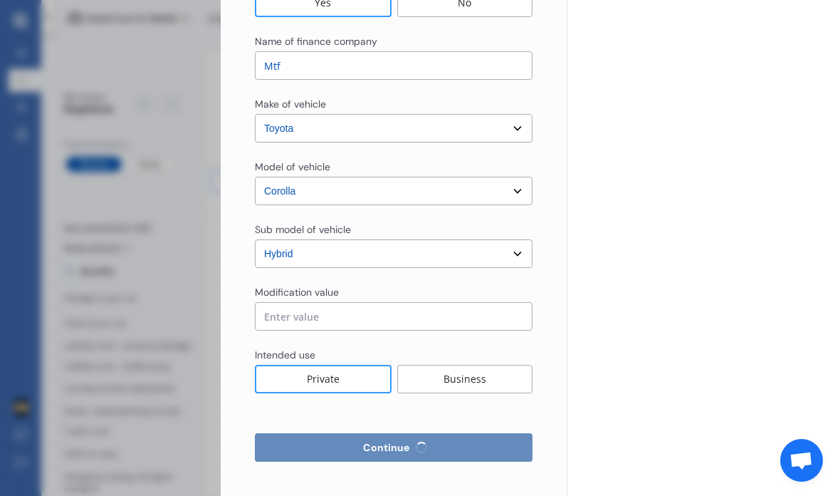
select select "Mr"
select select "05"
select select "06"
select select "1972"
select select "full"
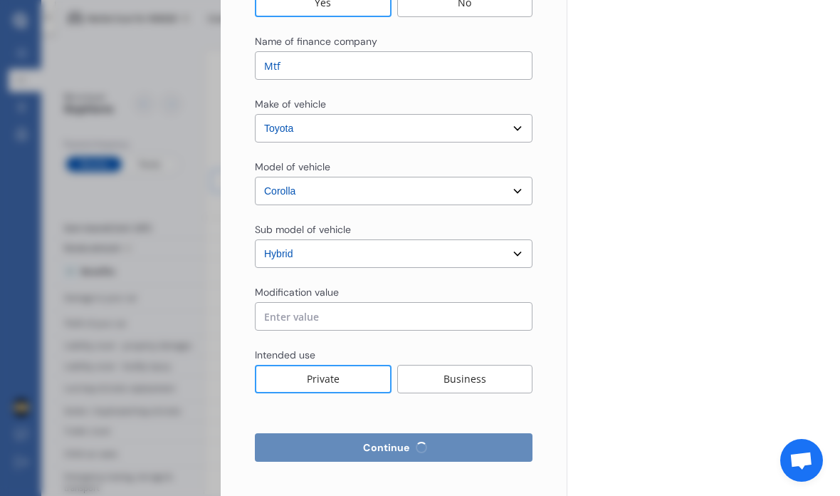
select select "more than 4 years"
select select "[GEOGRAPHIC_DATA]"
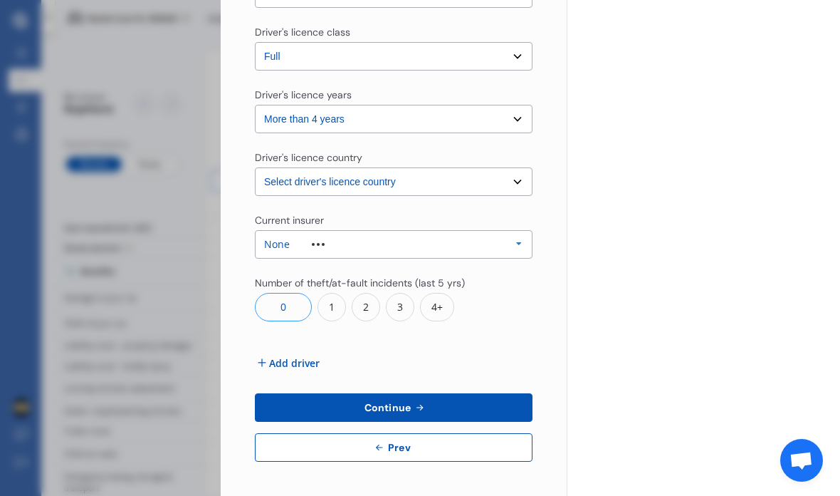
scroll to position [483, 0]
click at [508, 231] on icon at bounding box center [518, 244] width 21 height 26
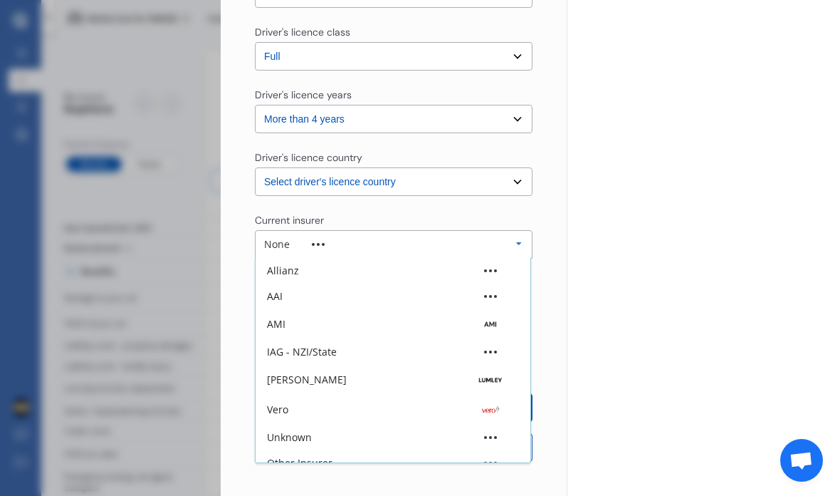
scroll to position [0, 0]
click at [486, 291] on div "AAI" at bounding box center [393, 296] width 252 height 10
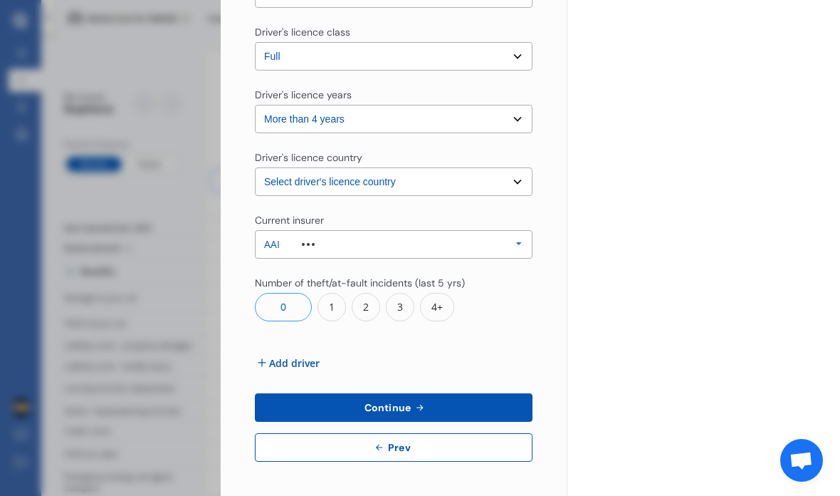
click at [498, 393] on button "Continue" at bounding box center [394, 407] width 278 height 28
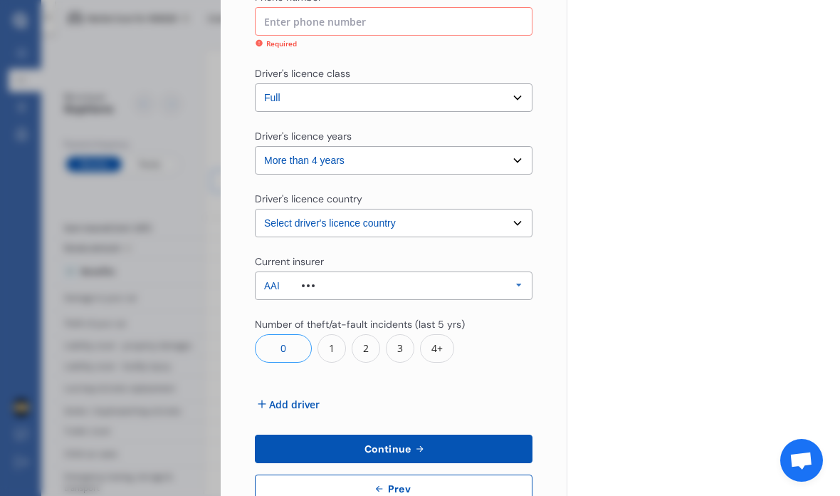
scroll to position [446, 0]
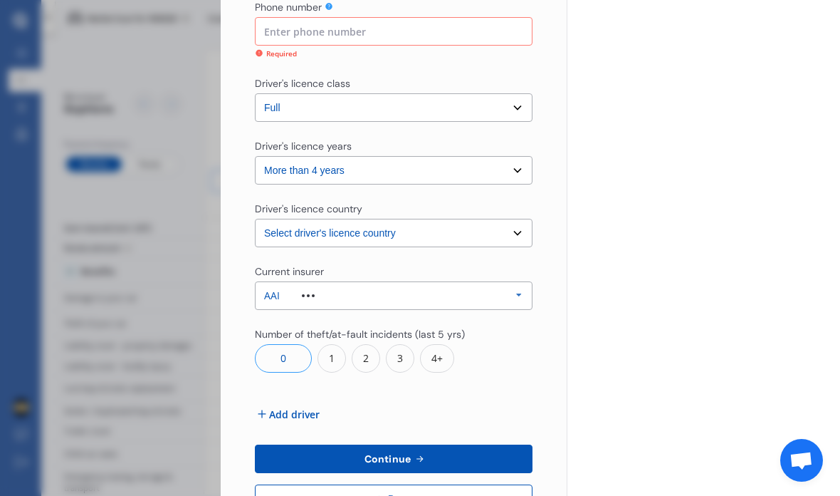
click at [478, 444] on button "Continue" at bounding box center [394, 458] width 278 height 28
click at [491, 444] on button "Continue" at bounding box center [394, 458] width 278 height 28
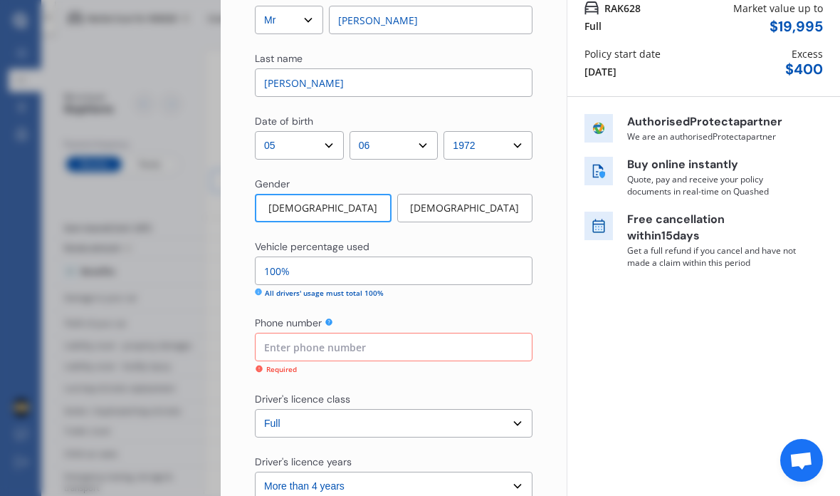
scroll to position [130, 0]
click at [500, 333] on input at bounding box center [394, 347] width 278 height 28
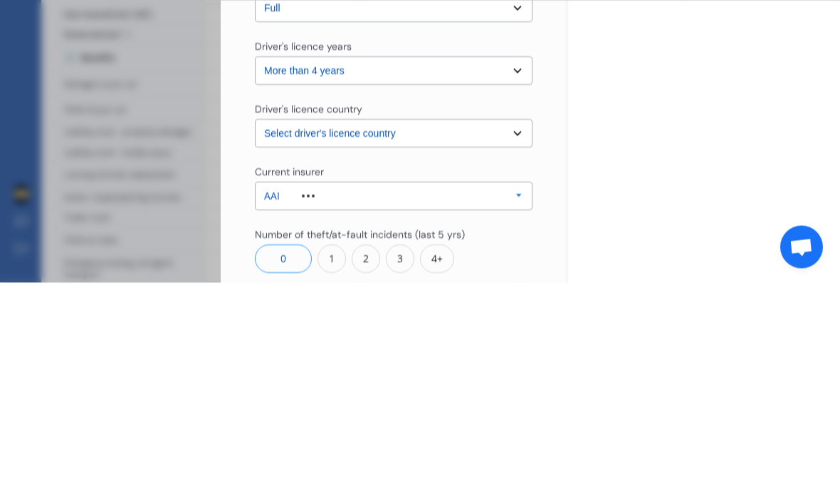
scroll to position [335, 0]
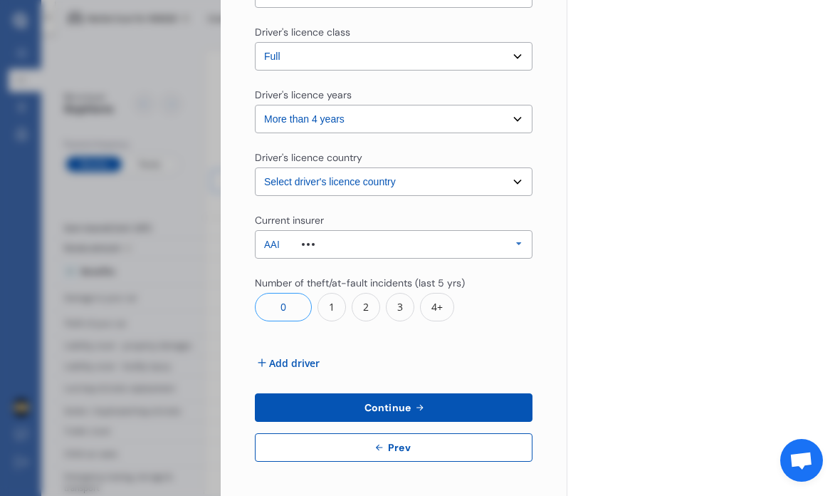
click at [525, 393] on button "Continue" at bounding box center [394, 407] width 278 height 28
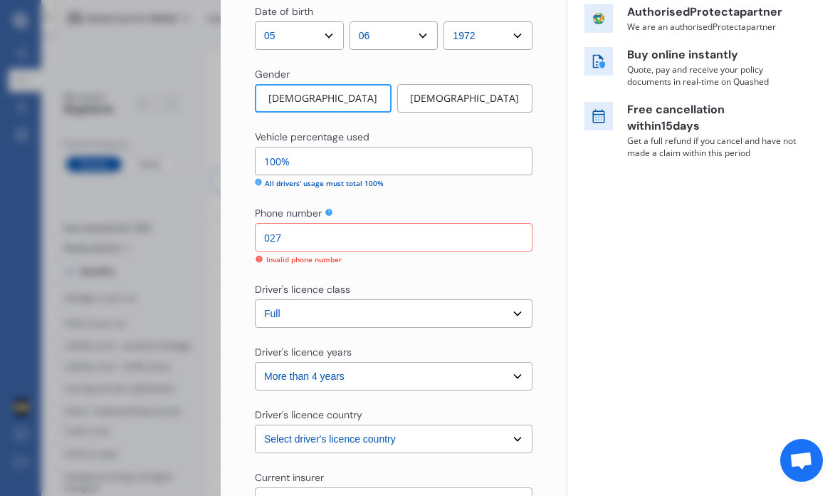
scroll to position [240, 0]
click at [511, 223] on input "027" at bounding box center [394, 237] width 278 height 28
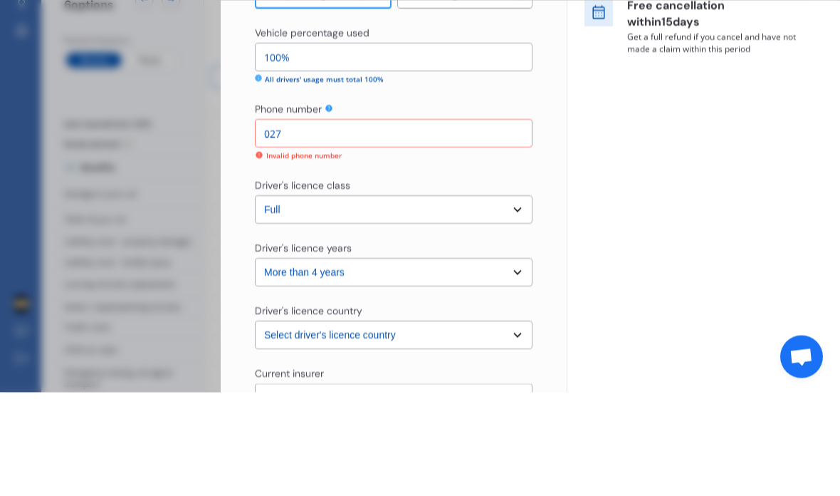
click at [527, 223] on input "027" at bounding box center [394, 237] width 278 height 28
click at [532, 223] on input "027" at bounding box center [394, 237] width 278 height 28
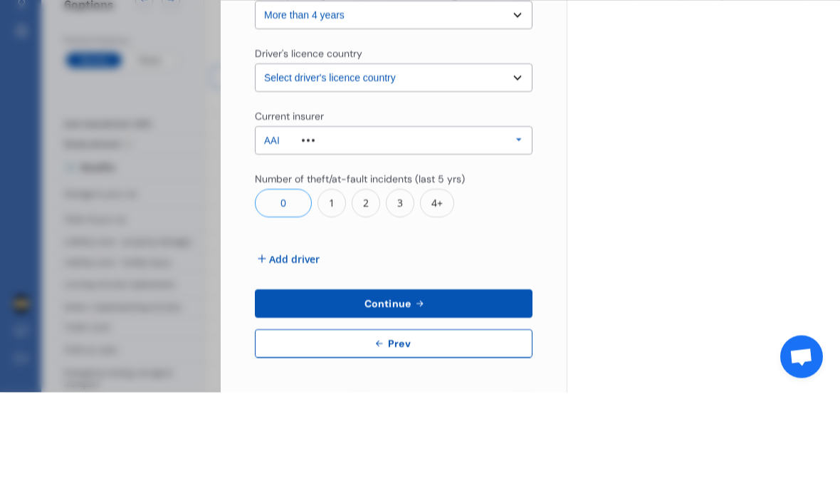
scroll to position [483, 0]
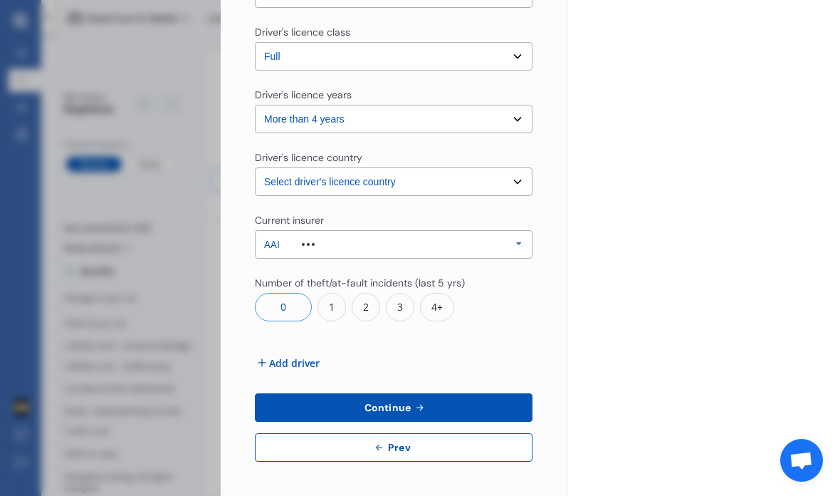
type input "027123456"
click at [491, 393] on button "Continue" at bounding box center [394, 407] width 278 height 28
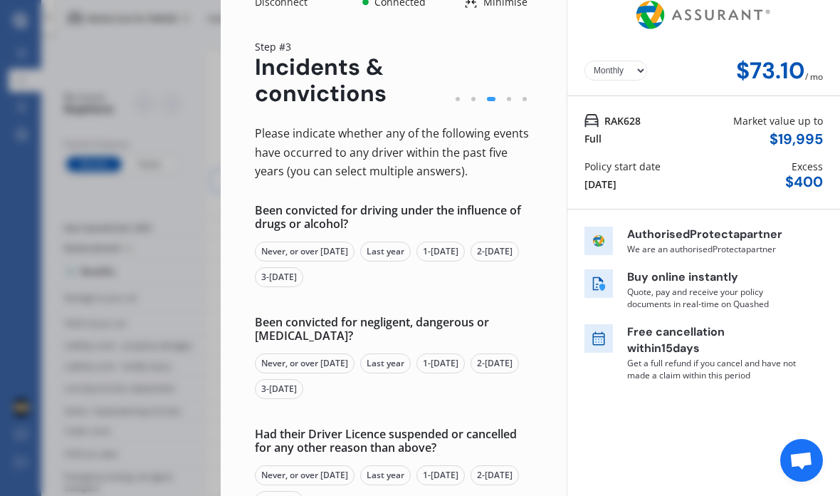
scroll to position [17, 0]
click at [324, 242] on div "Never, or over [DATE]" at bounding box center [305, 252] width 100 height 20
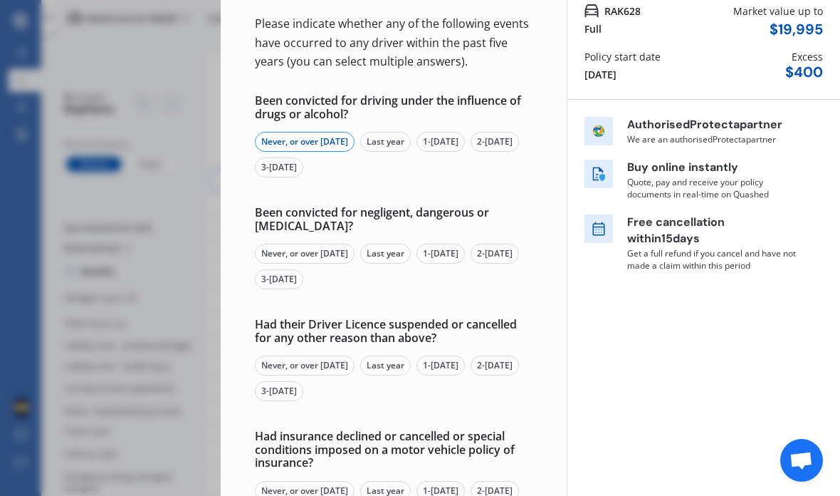
scroll to position [128, 0]
click at [325, 243] on div "Never, or over [DATE]" at bounding box center [305, 253] width 100 height 20
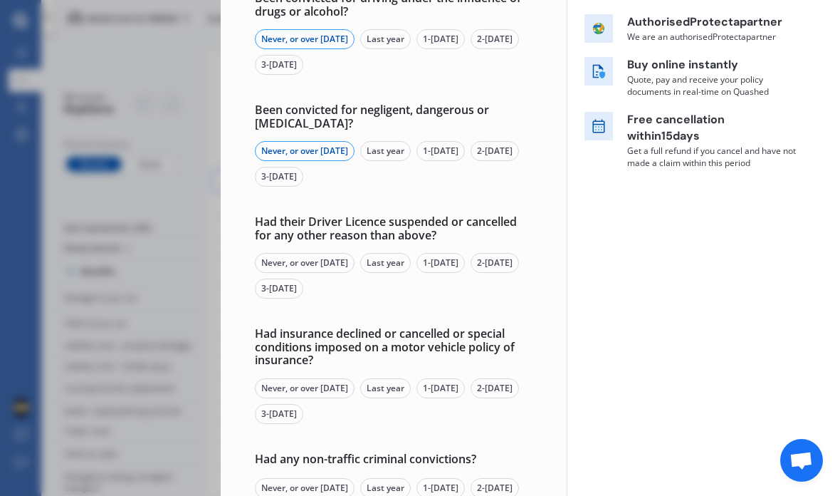
scroll to position [231, 0]
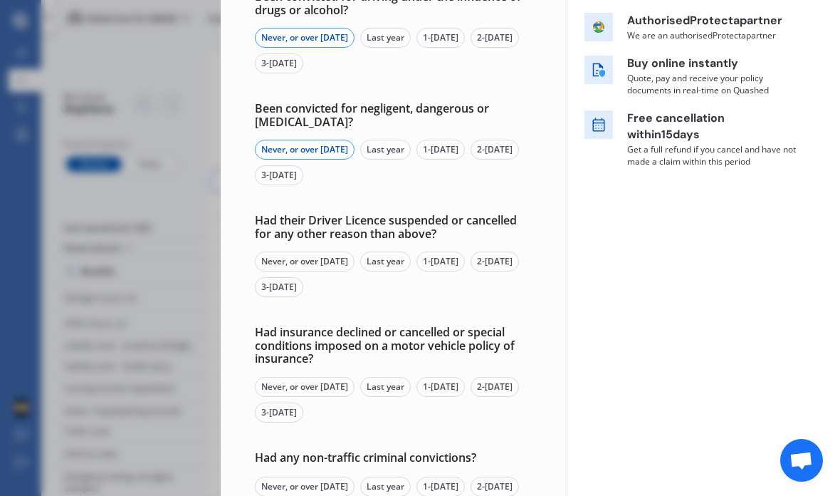
click at [326, 214] on div "Had their Driver Licence suspended or cancelled for any other reason than above?" at bounding box center [394, 227] width 278 height 26
click at [319, 251] on div "Never, or over [DATE]" at bounding box center [305, 261] width 100 height 20
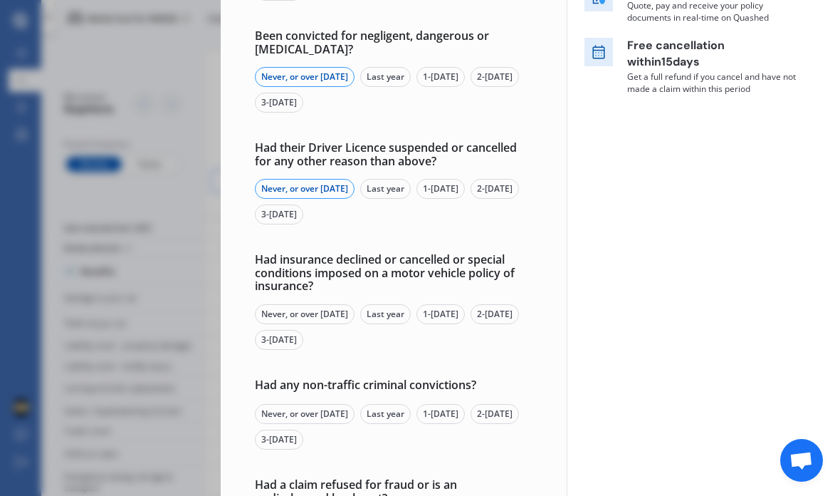
scroll to position [305, 0]
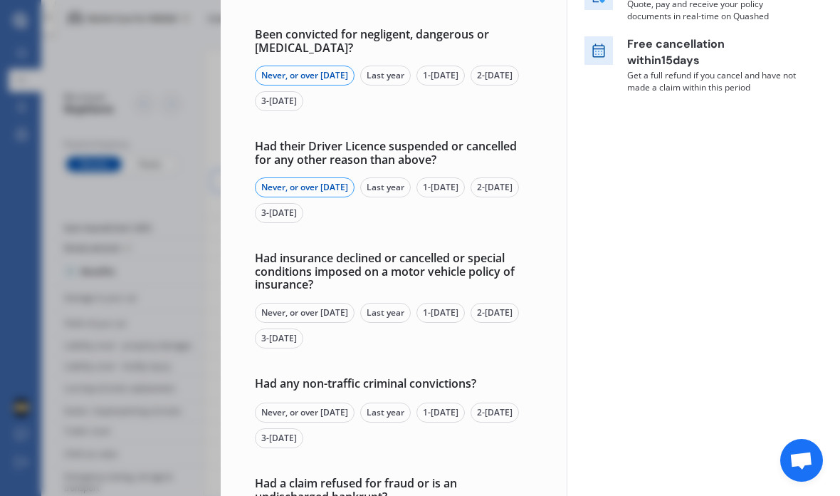
click at [314, 303] on div "Never, or over [DATE]" at bounding box center [305, 313] width 100 height 20
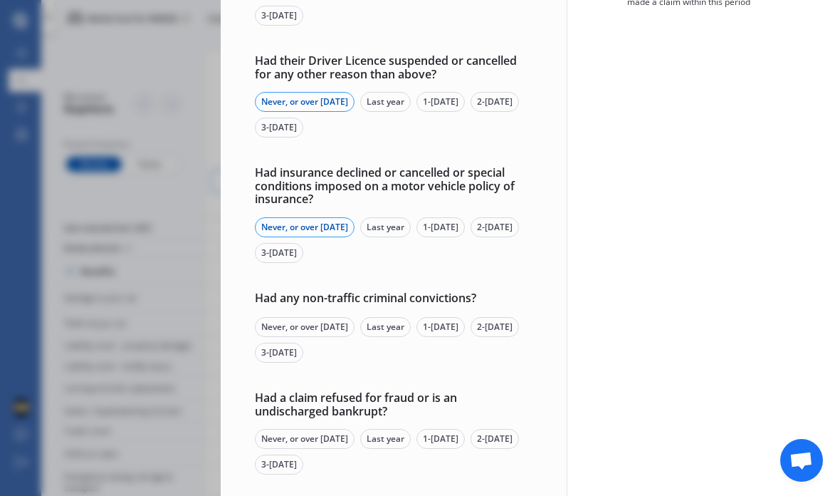
scroll to position [396, 0]
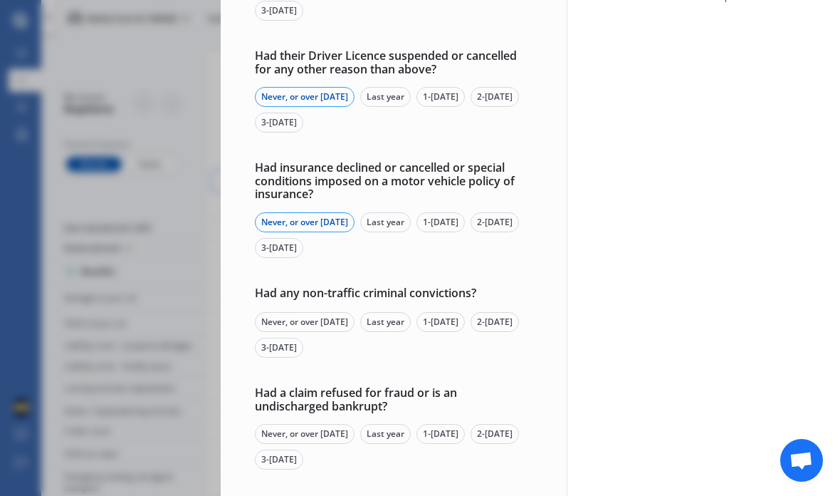
click at [310, 312] on div "Never, or over [DATE]" at bounding box center [305, 322] width 100 height 20
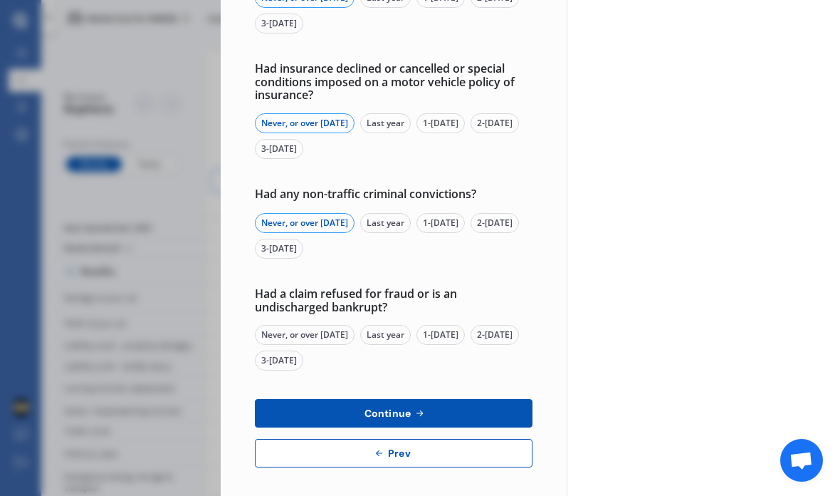
scroll to position [495, 0]
click at [334, 325] on div "Never, or over [DATE]" at bounding box center [305, 335] width 100 height 20
click at [450, 399] on button "Continue" at bounding box center [394, 413] width 278 height 28
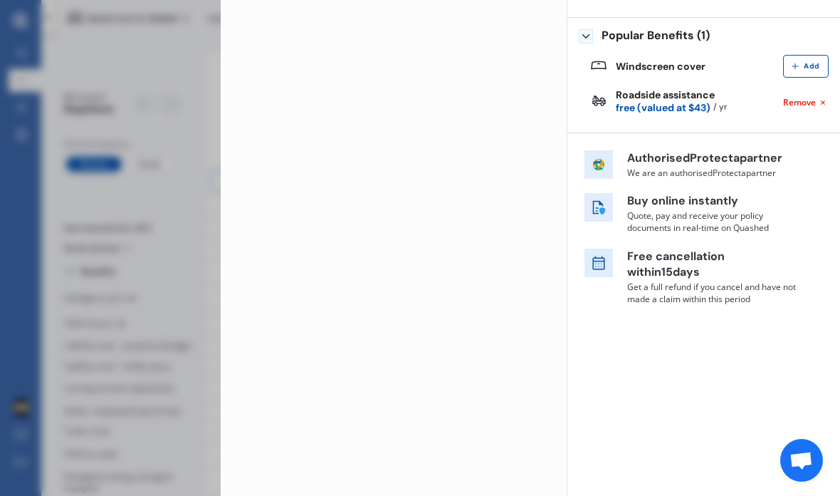
scroll to position [0, 0]
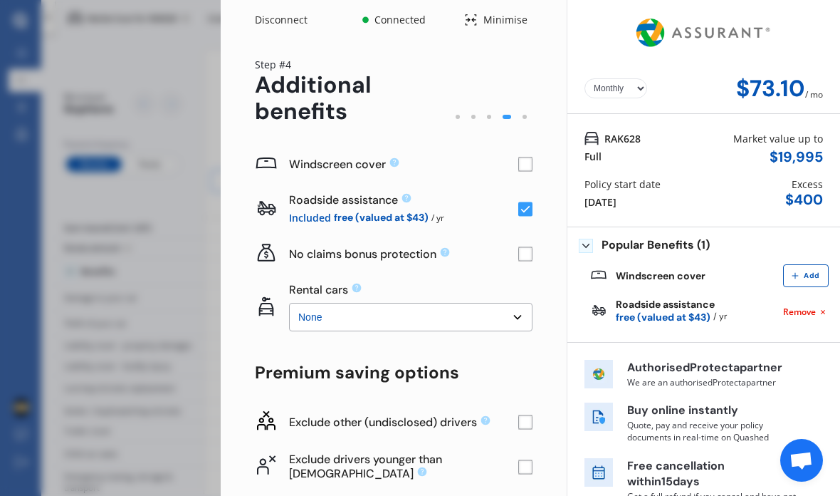
click at [528, 157] on rect at bounding box center [525, 164] width 14 height 14
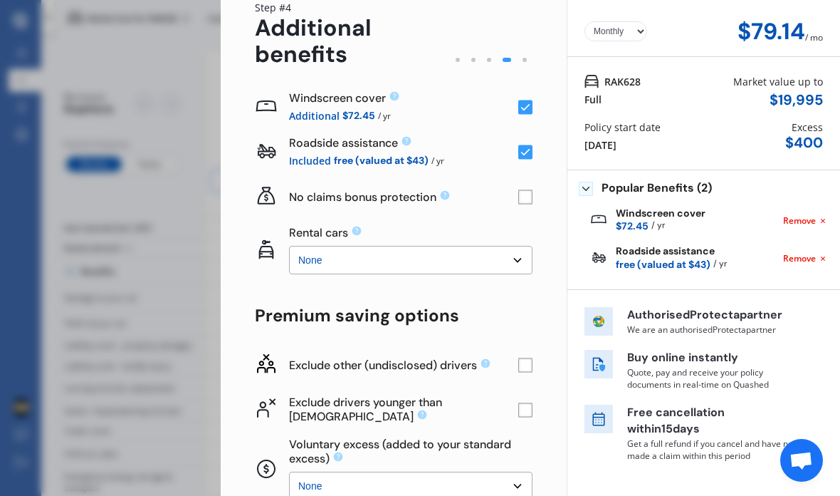
scroll to position [58, 0]
click at [511, 245] on select "None $2,500 $5,000" at bounding box center [411, 259] width 244 height 28
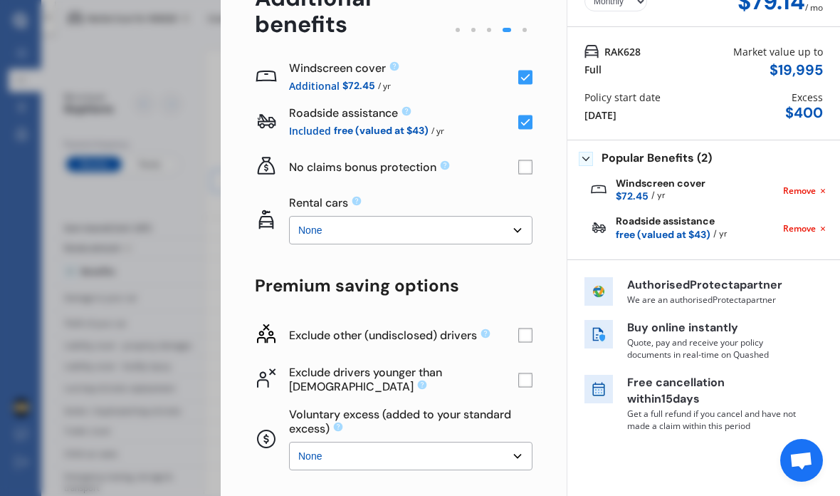
scroll to position [87, 0]
click at [511, 216] on select "None $2,500 $5,000" at bounding box center [411, 230] width 244 height 28
click at [512, 216] on select "None $2,500 $5,000" at bounding box center [411, 230] width 244 height 28
select select "2500.00"
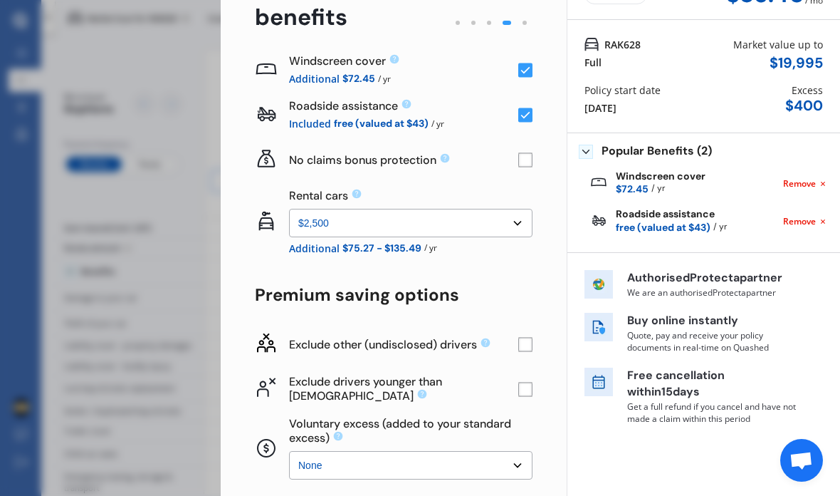
scroll to position [92, 0]
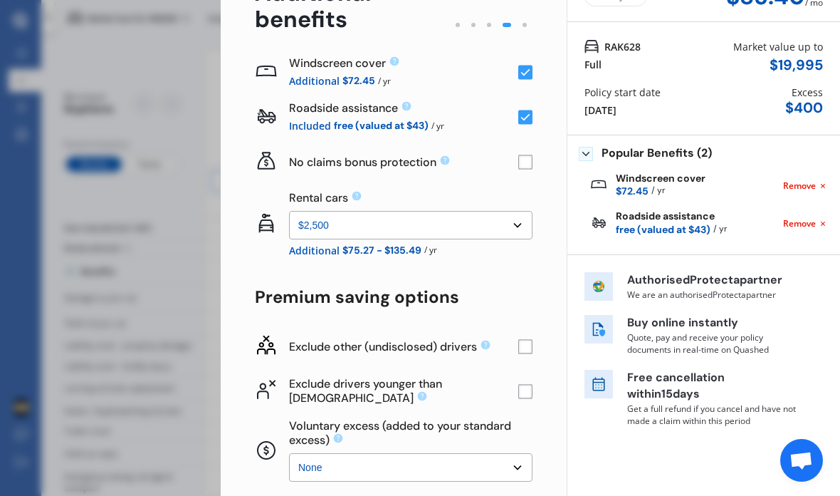
click at [525, 339] on rect at bounding box center [525, 346] width 14 height 14
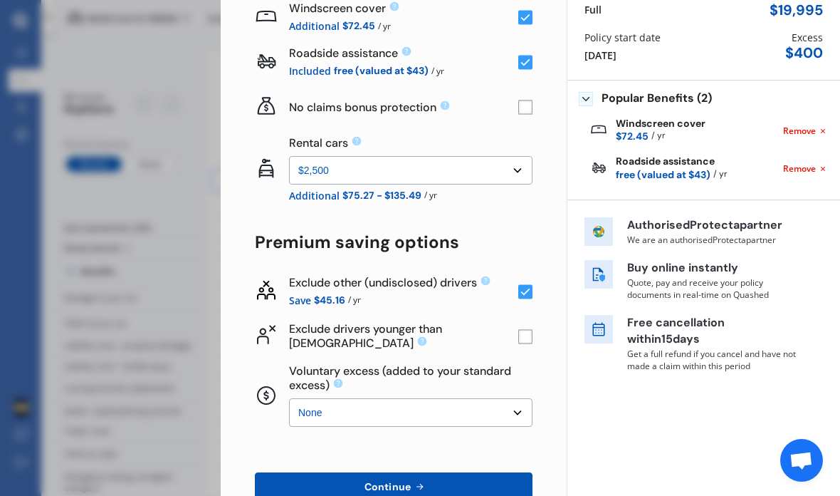
scroll to position [147, 0]
click at [520, 328] on rect at bounding box center [525, 335] width 14 height 14
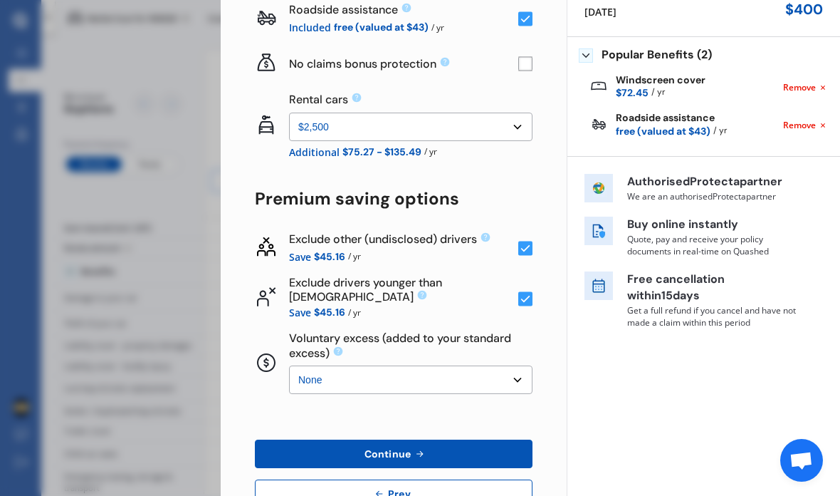
scroll to position [191, 0]
click at [528, 365] on select "None $500 $1,000" at bounding box center [411, 379] width 244 height 28
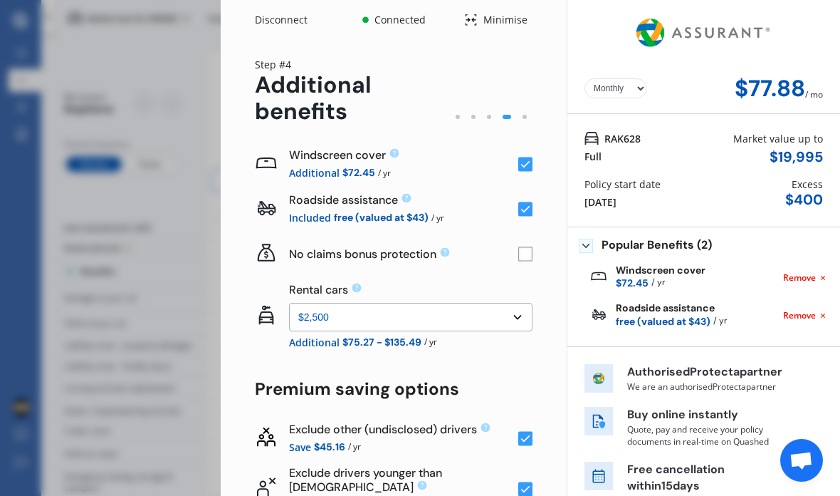
scroll to position [0, 0]
